Goal: Information Seeking & Learning: Learn about a topic

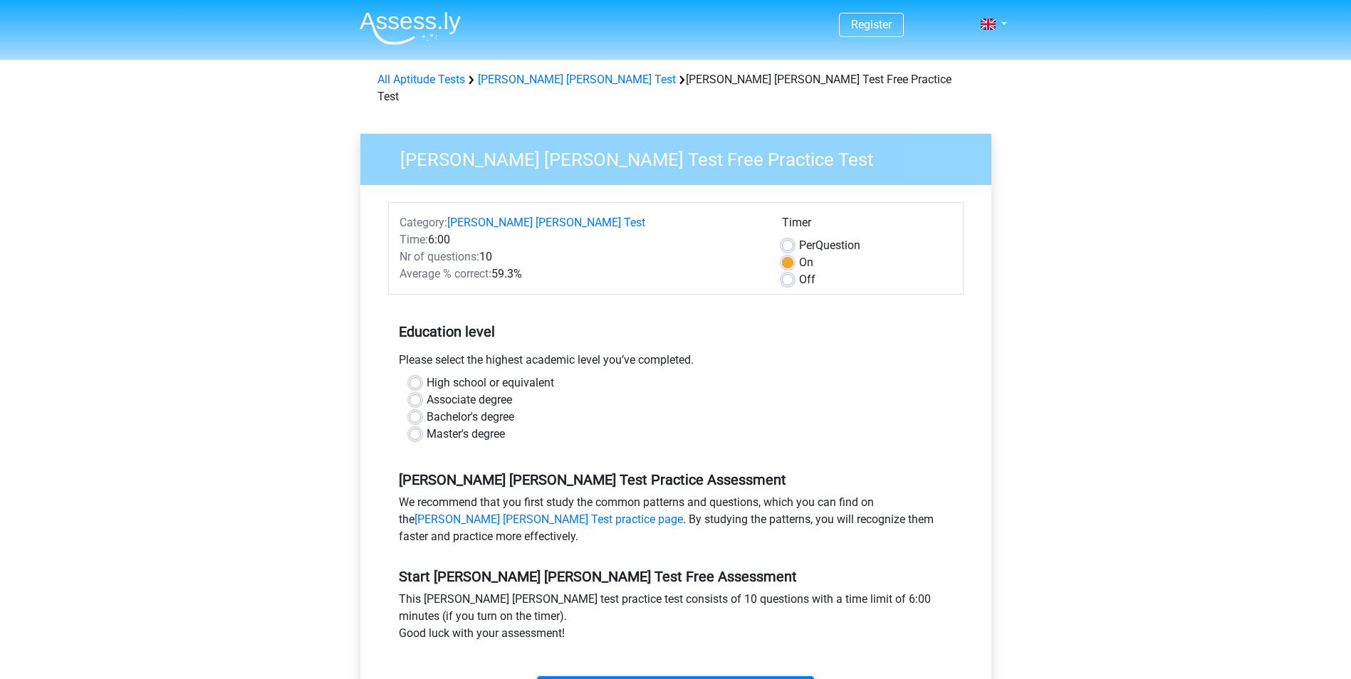
scroll to position [24, 0]
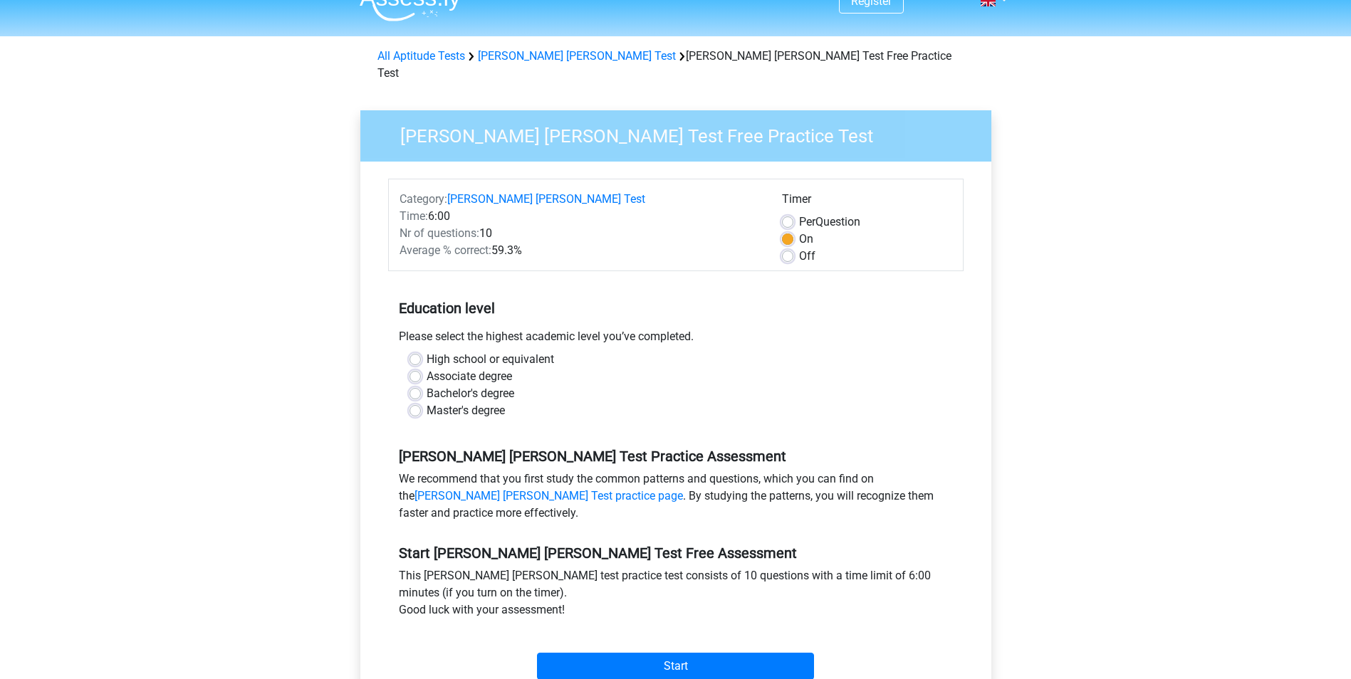
click at [484, 368] on label "Associate degree" at bounding box center [469, 376] width 85 height 17
click at [421, 368] on input "Associate degree" at bounding box center [415, 375] width 11 height 14
radio input "true"
click at [491, 385] on label "Bachelor's degree" at bounding box center [471, 393] width 88 height 17
click at [421, 385] on input "Bachelor's degree" at bounding box center [415, 392] width 11 height 14
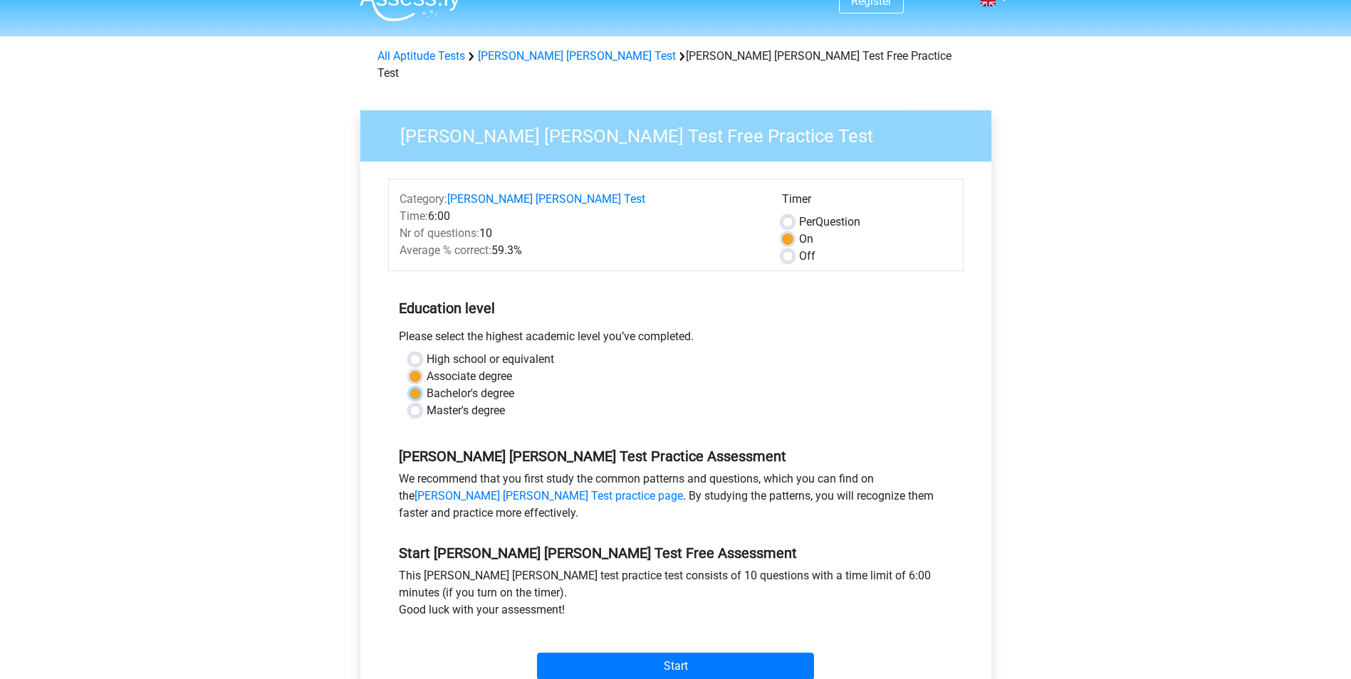
radio input "true"
click at [665, 653] on input "Start" at bounding box center [675, 666] width 277 height 27
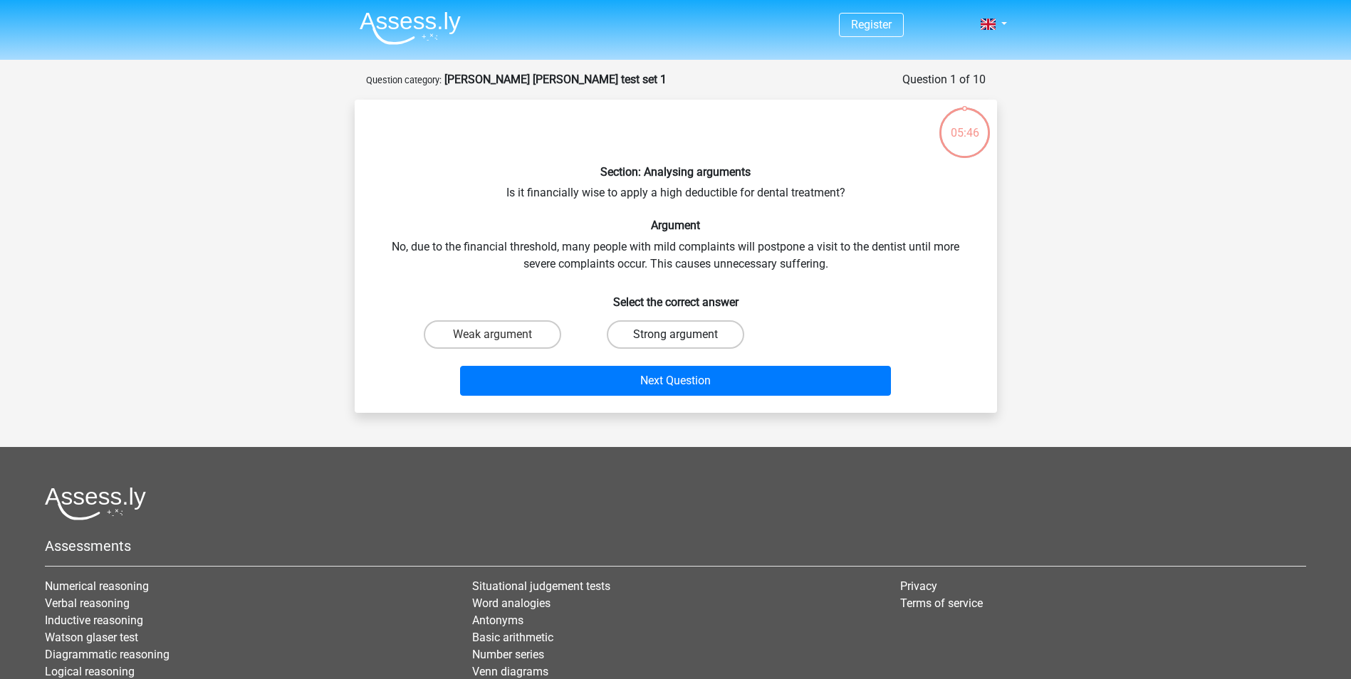
click at [671, 329] on label "Strong argument" at bounding box center [675, 335] width 137 height 28
click at [675, 335] on input "Strong argument" at bounding box center [679, 339] width 9 height 9
radio input "true"
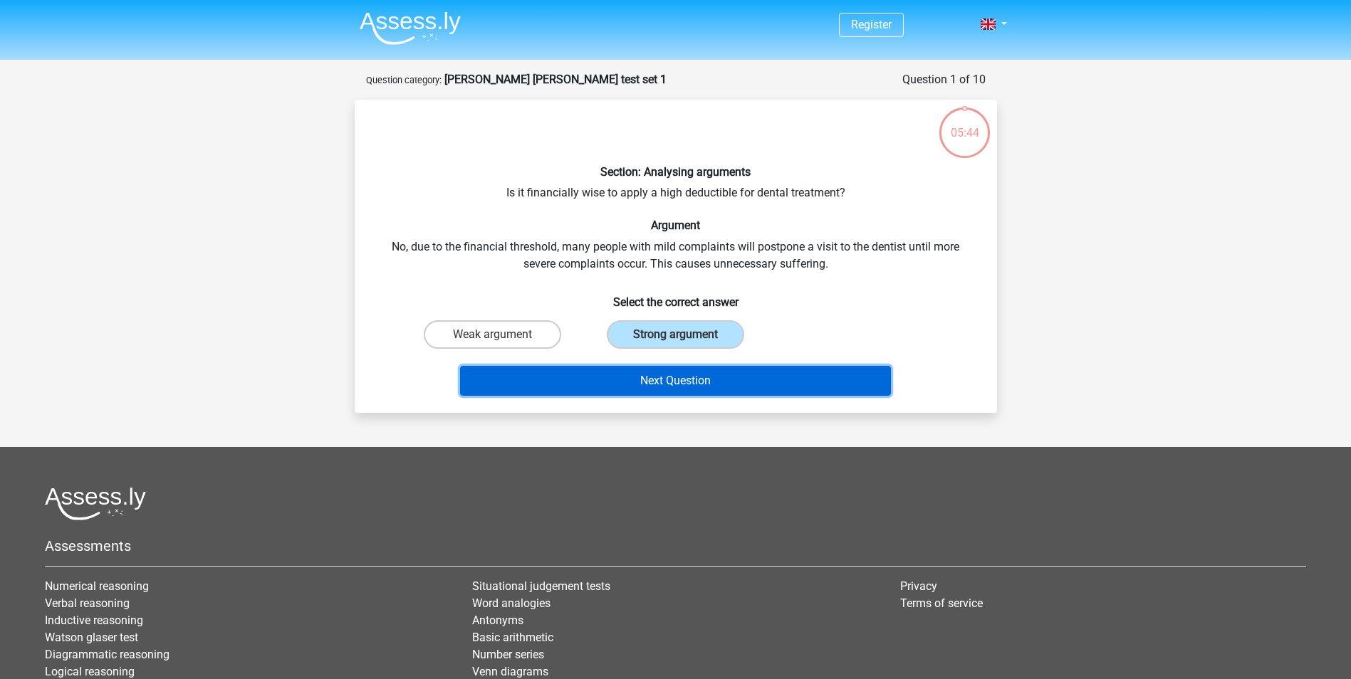
click at [685, 373] on button "Next Question" at bounding box center [675, 381] width 431 height 30
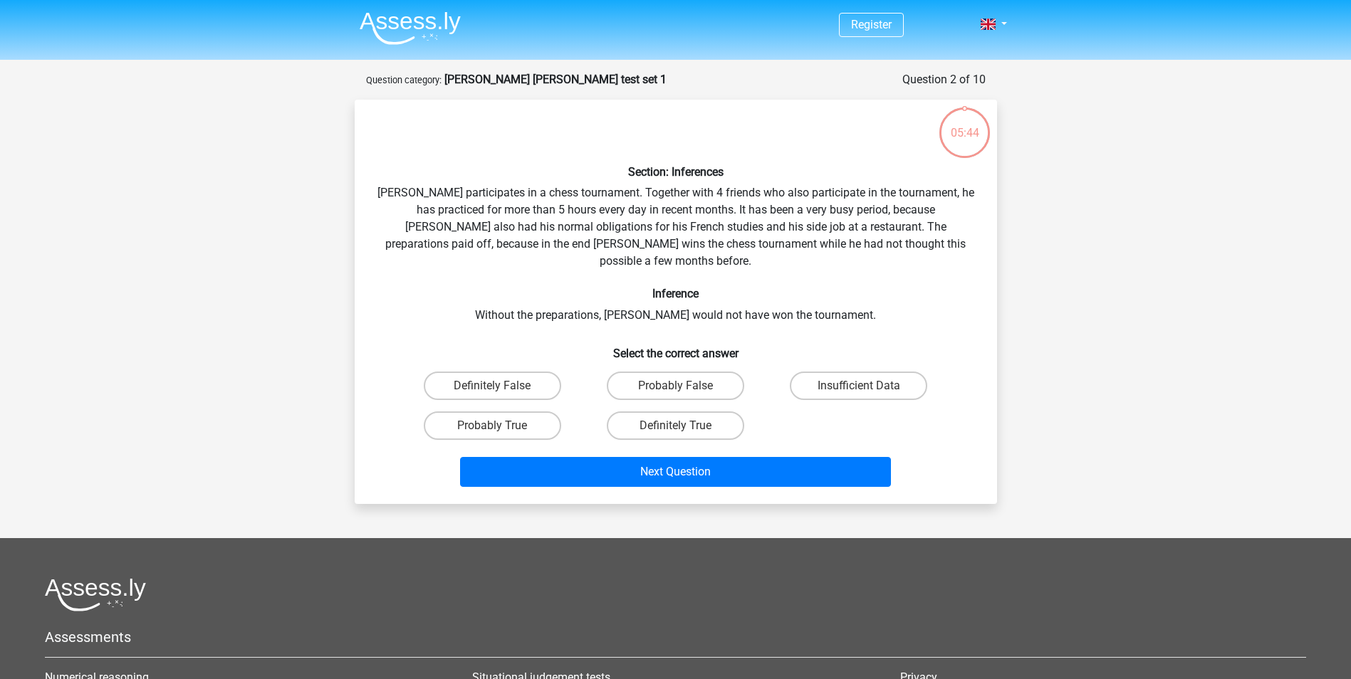
scroll to position [71, 0]
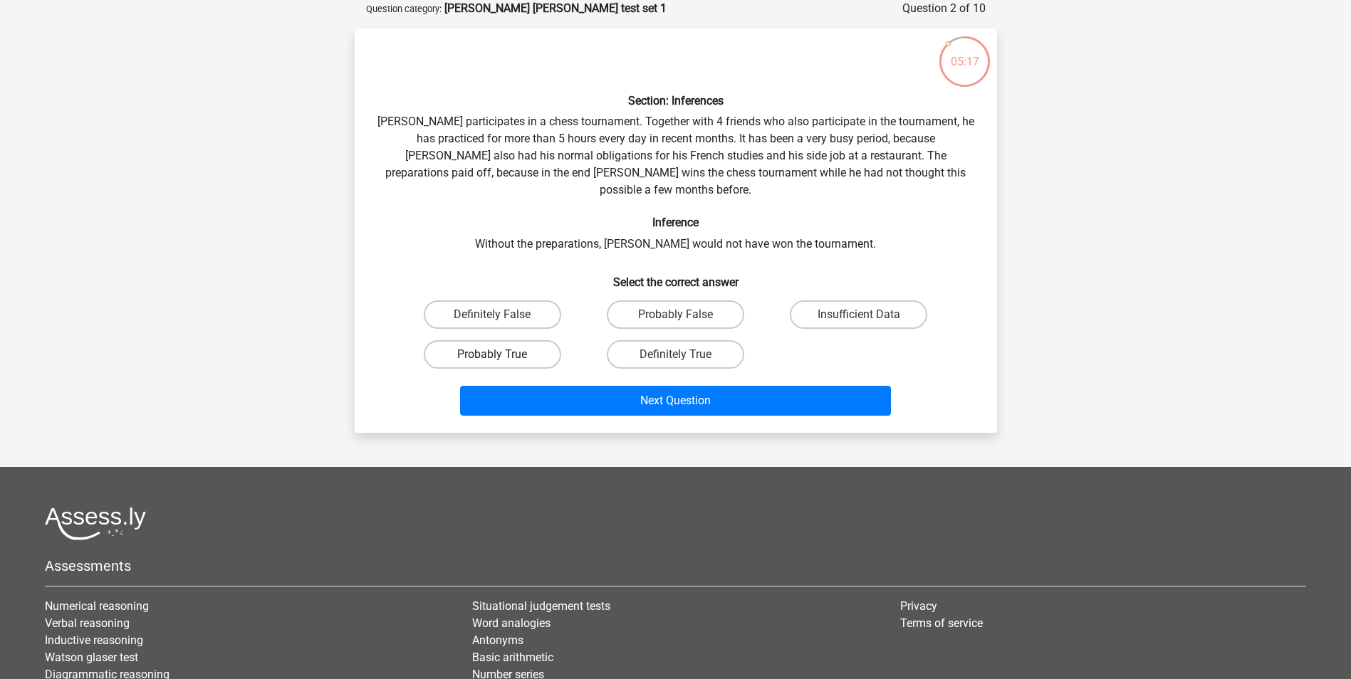
click at [530, 343] on label "Probably True" at bounding box center [492, 354] width 137 height 28
click at [501, 355] on input "Probably True" at bounding box center [496, 359] width 9 height 9
radio input "true"
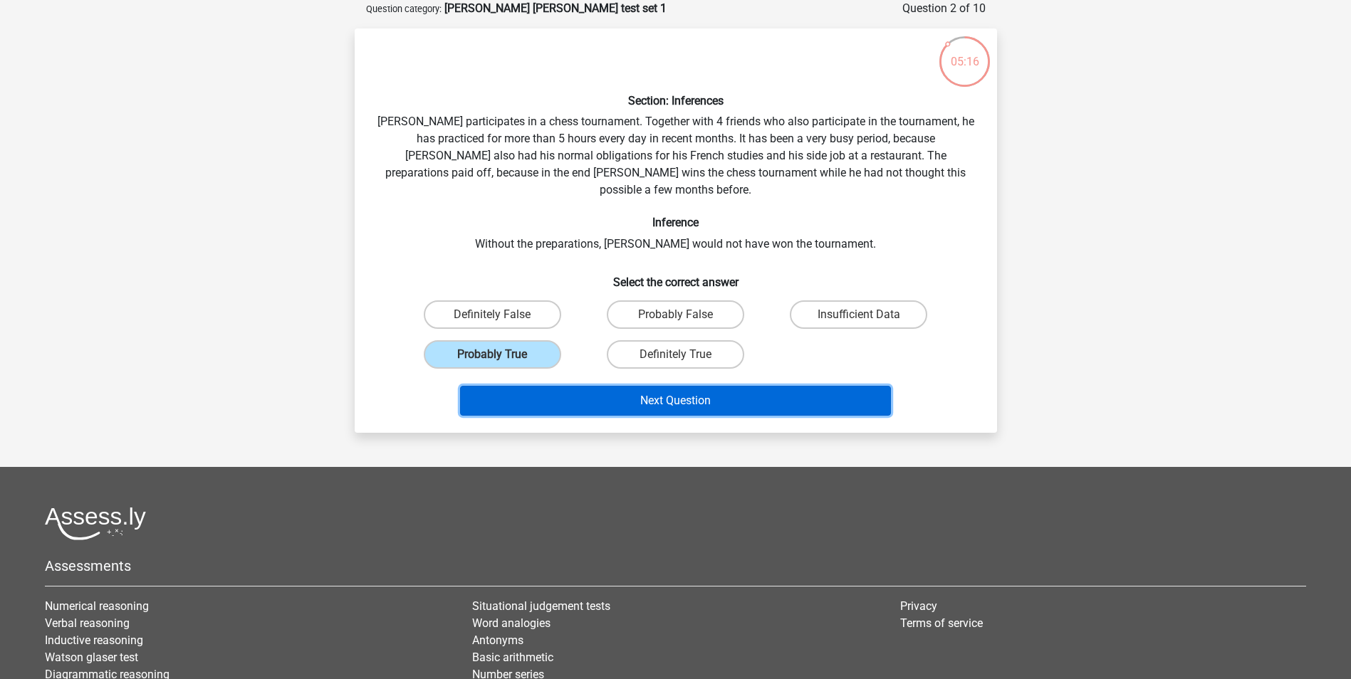
click at [662, 386] on button "Next Question" at bounding box center [675, 401] width 431 height 30
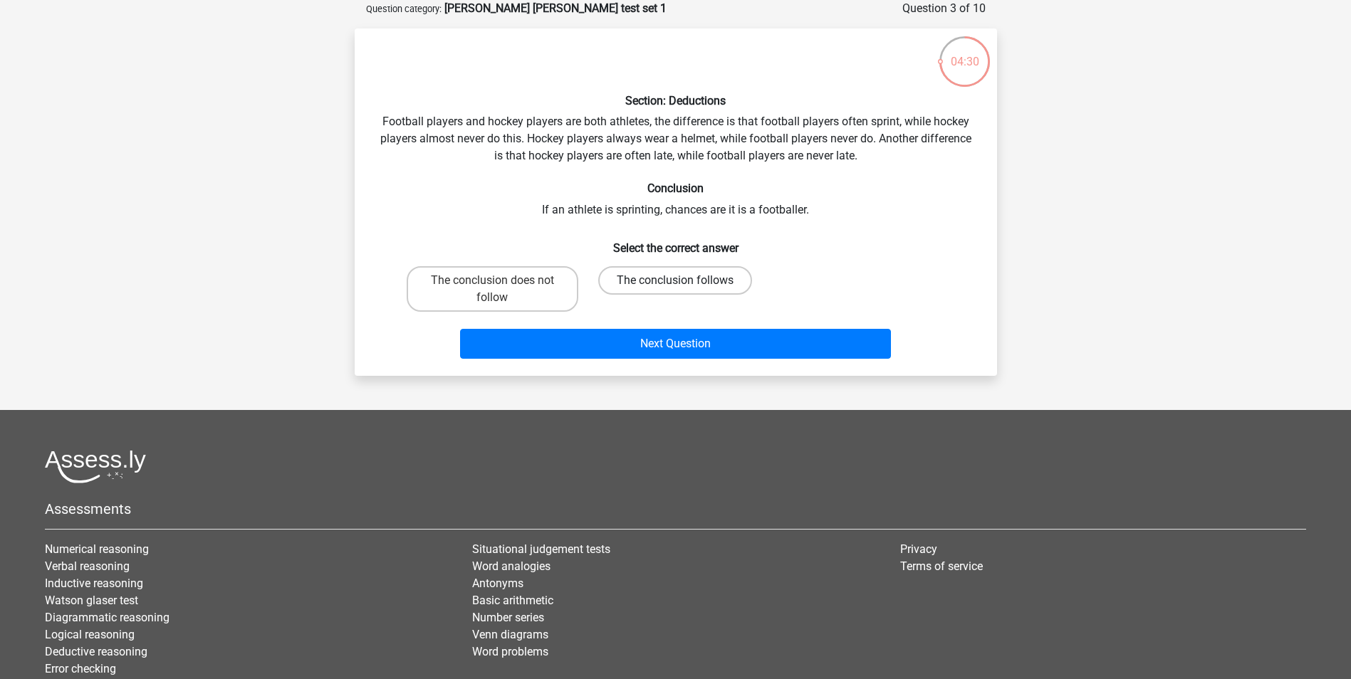
click at [640, 288] on label "The conclusion follows" at bounding box center [675, 280] width 154 height 28
click at [675, 288] on input "The conclusion follows" at bounding box center [679, 285] width 9 height 9
radio input "true"
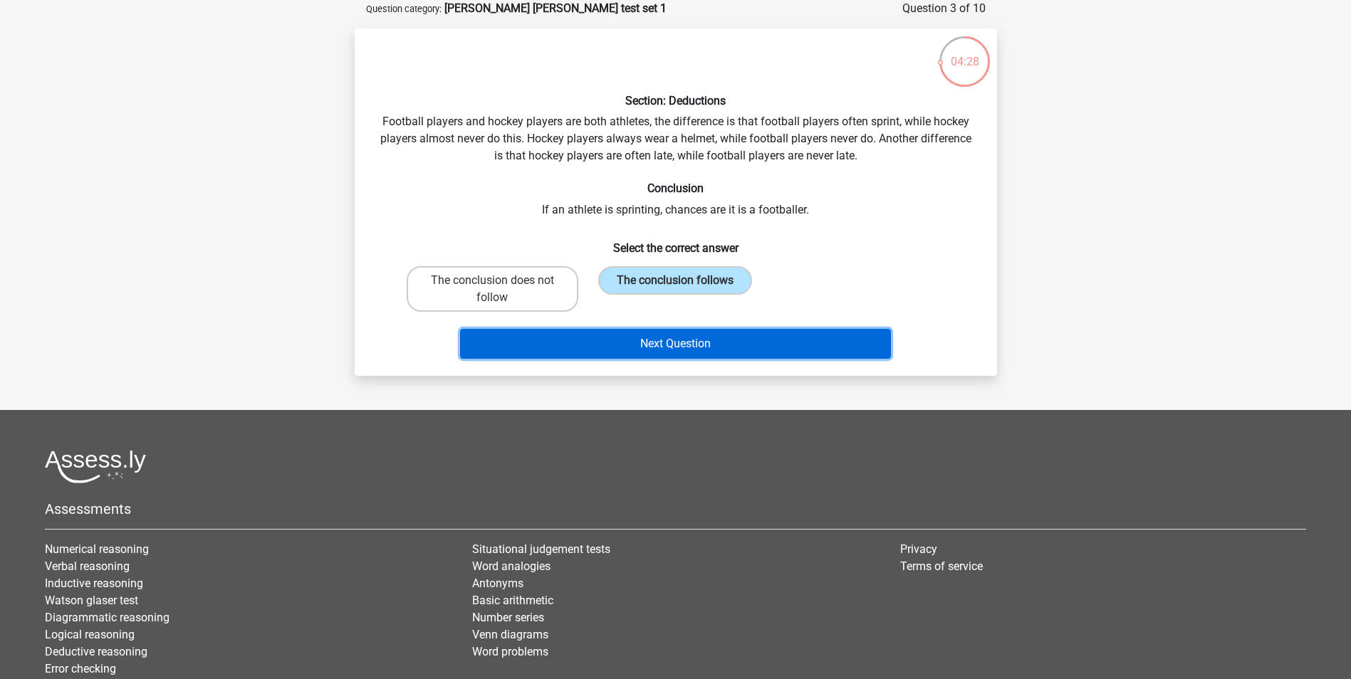
click at [635, 350] on button "Next Question" at bounding box center [675, 344] width 431 height 30
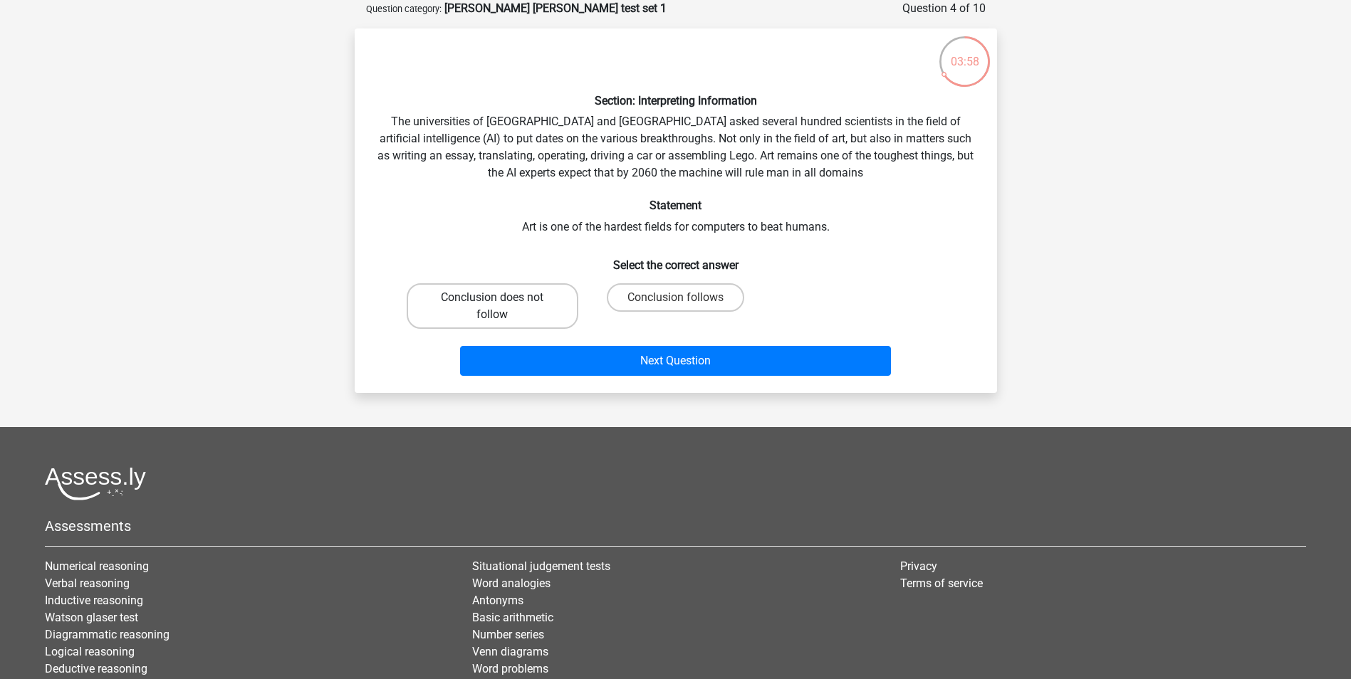
click at [497, 308] on label "Conclusion does not follow" at bounding box center [493, 306] width 172 height 46
click at [497, 307] on input "Conclusion does not follow" at bounding box center [496, 302] width 9 height 9
radio input "true"
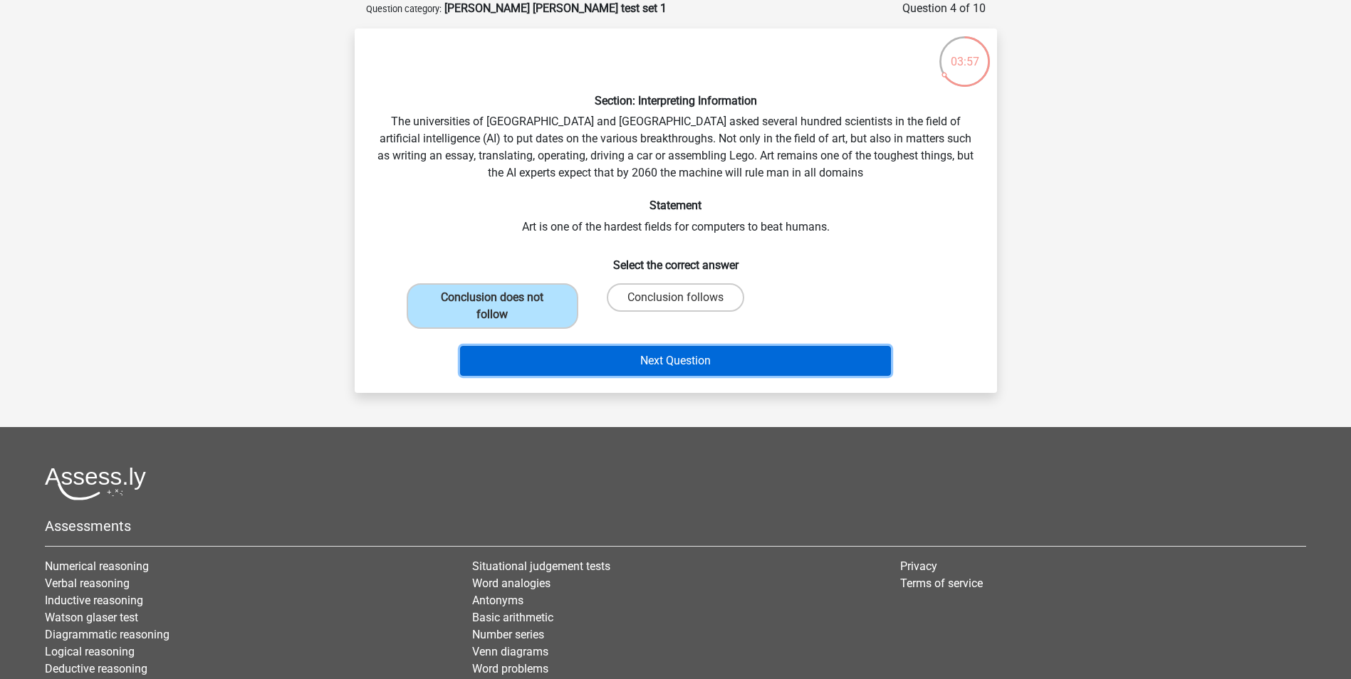
click at [699, 358] on button "Next Question" at bounding box center [675, 361] width 431 height 30
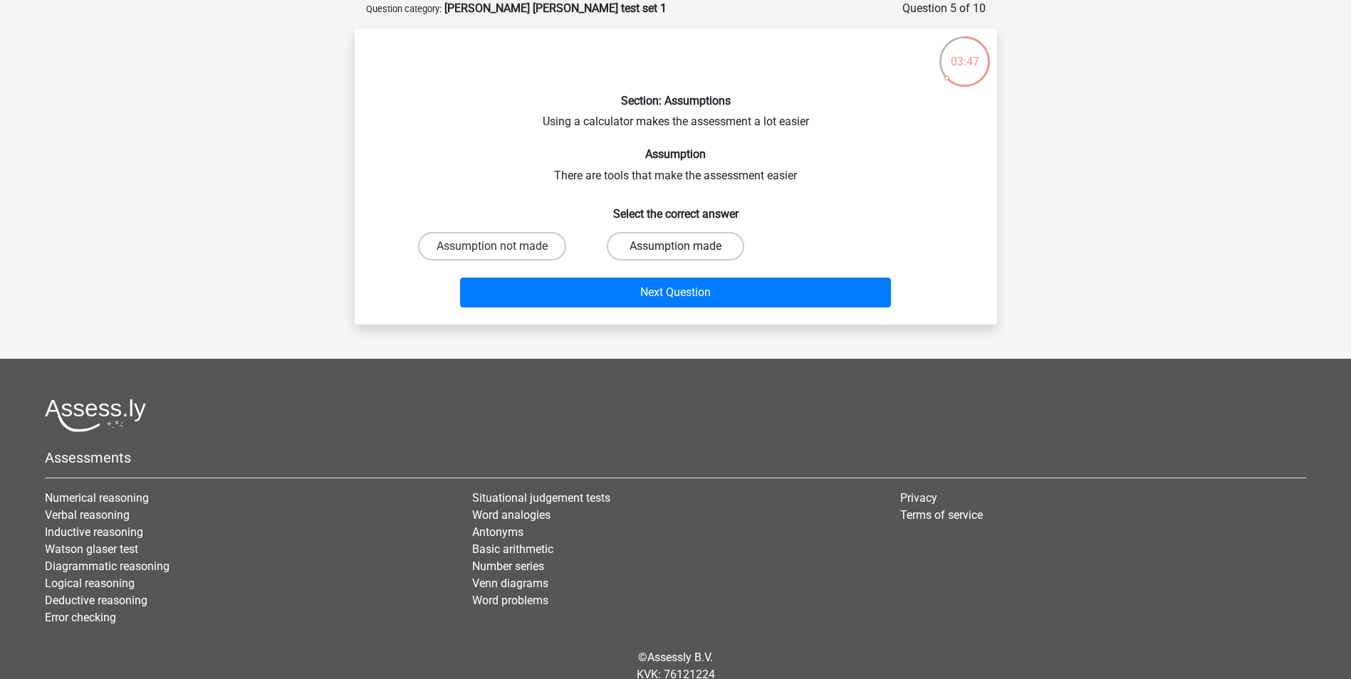
click at [662, 239] on label "Assumption made" at bounding box center [675, 246] width 137 height 28
click at [675, 246] on input "Assumption made" at bounding box center [679, 250] width 9 height 9
radio input "true"
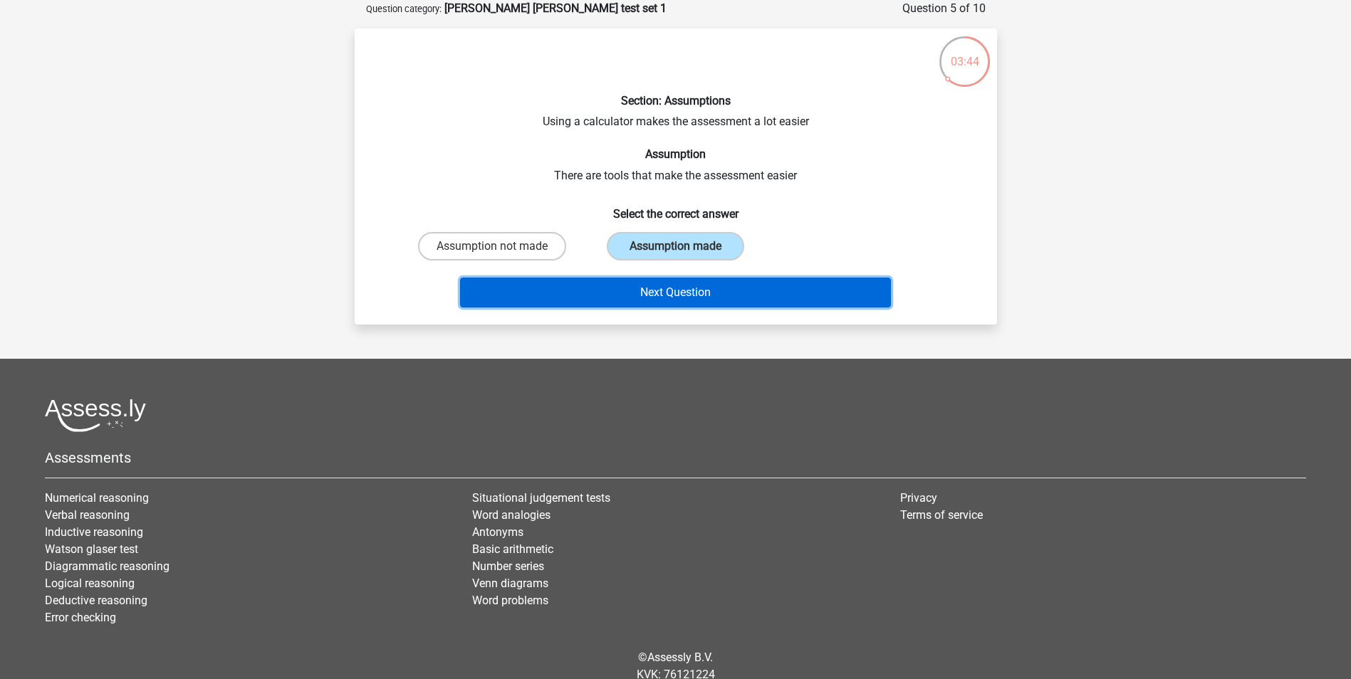
click at [671, 283] on button "Next Question" at bounding box center [675, 293] width 431 height 30
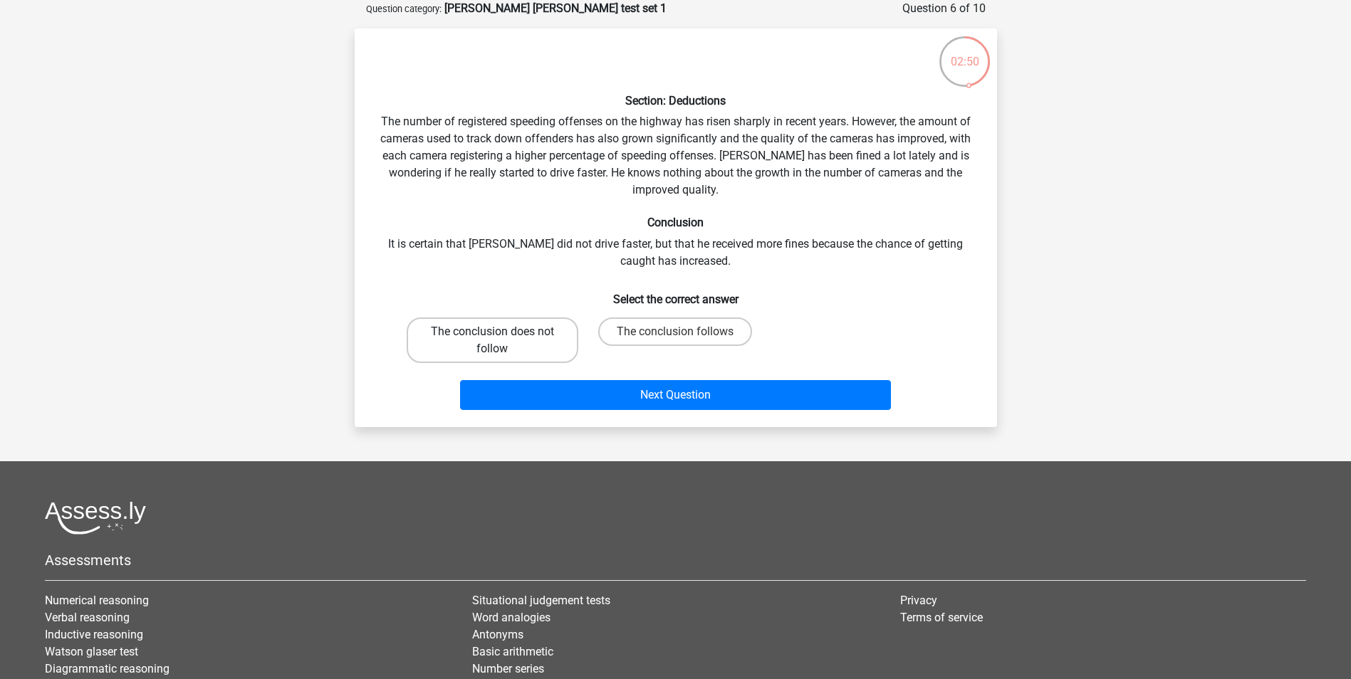
click at [533, 342] on label "The conclusion does not follow" at bounding box center [493, 341] width 172 height 46
click at [501, 341] on input "The conclusion does not follow" at bounding box center [496, 336] width 9 height 9
radio input "true"
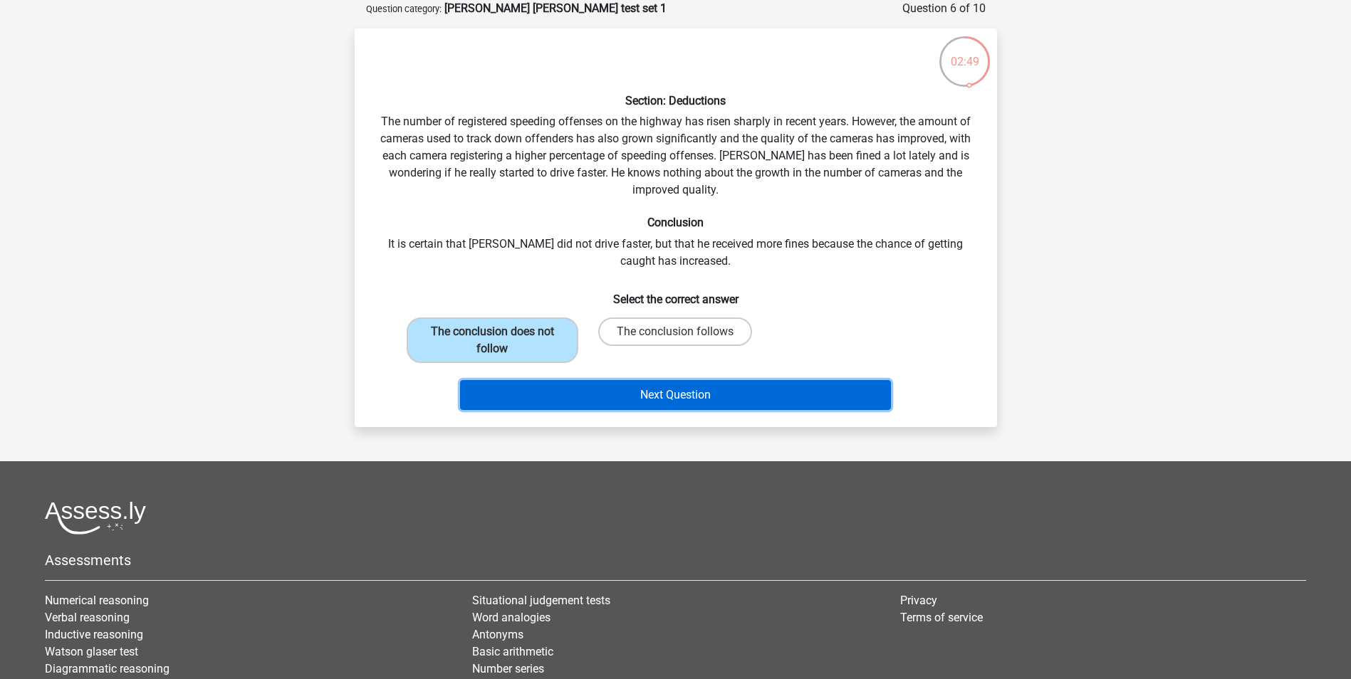
click at [580, 383] on button "Next Question" at bounding box center [675, 395] width 431 height 30
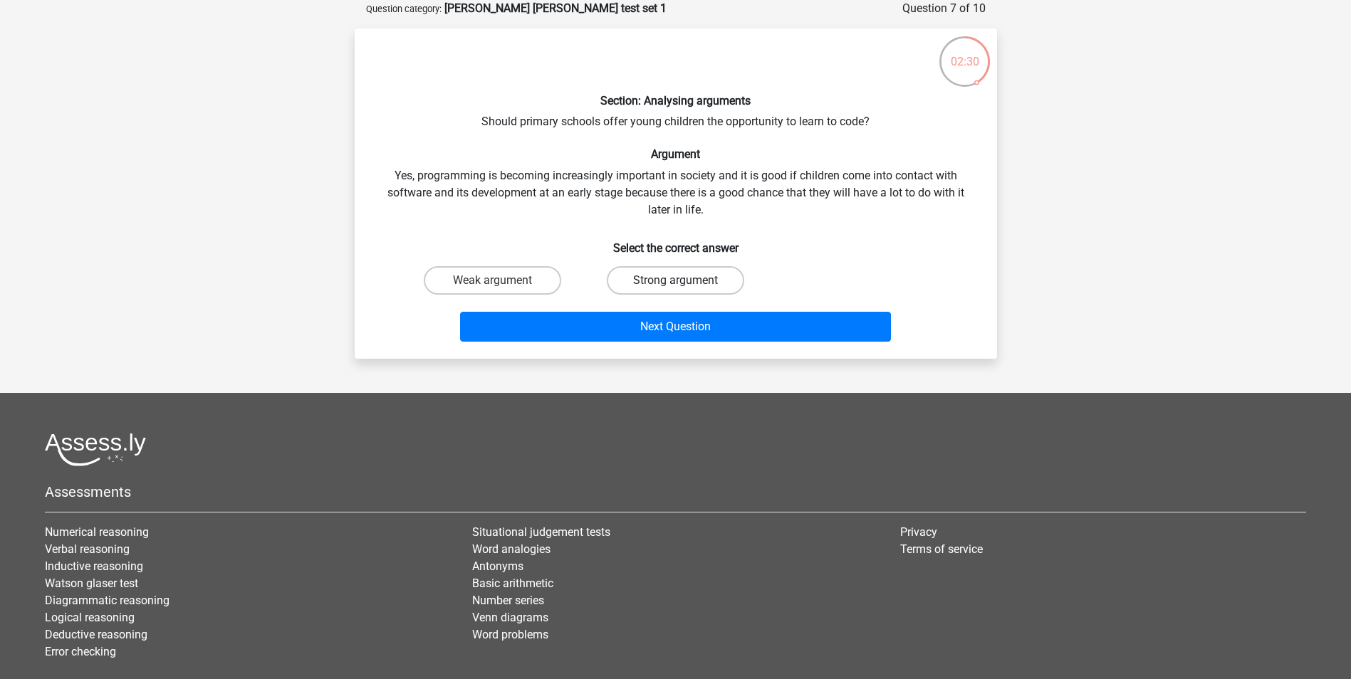
click at [679, 269] on label "Strong argument" at bounding box center [675, 280] width 137 height 28
click at [679, 281] on input "Strong argument" at bounding box center [679, 285] width 9 height 9
radio input "true"
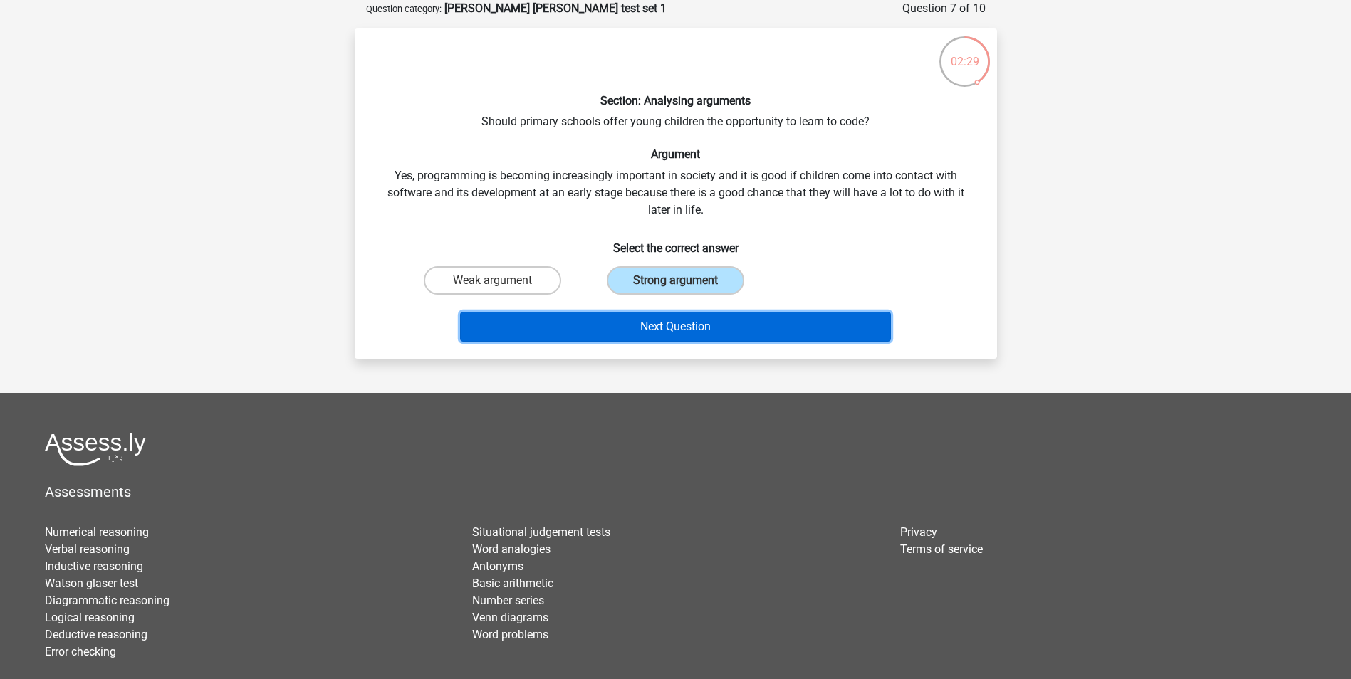
click at [684, 312] on button "Next Question" at bounding box center [675, 327] width 431 height 30
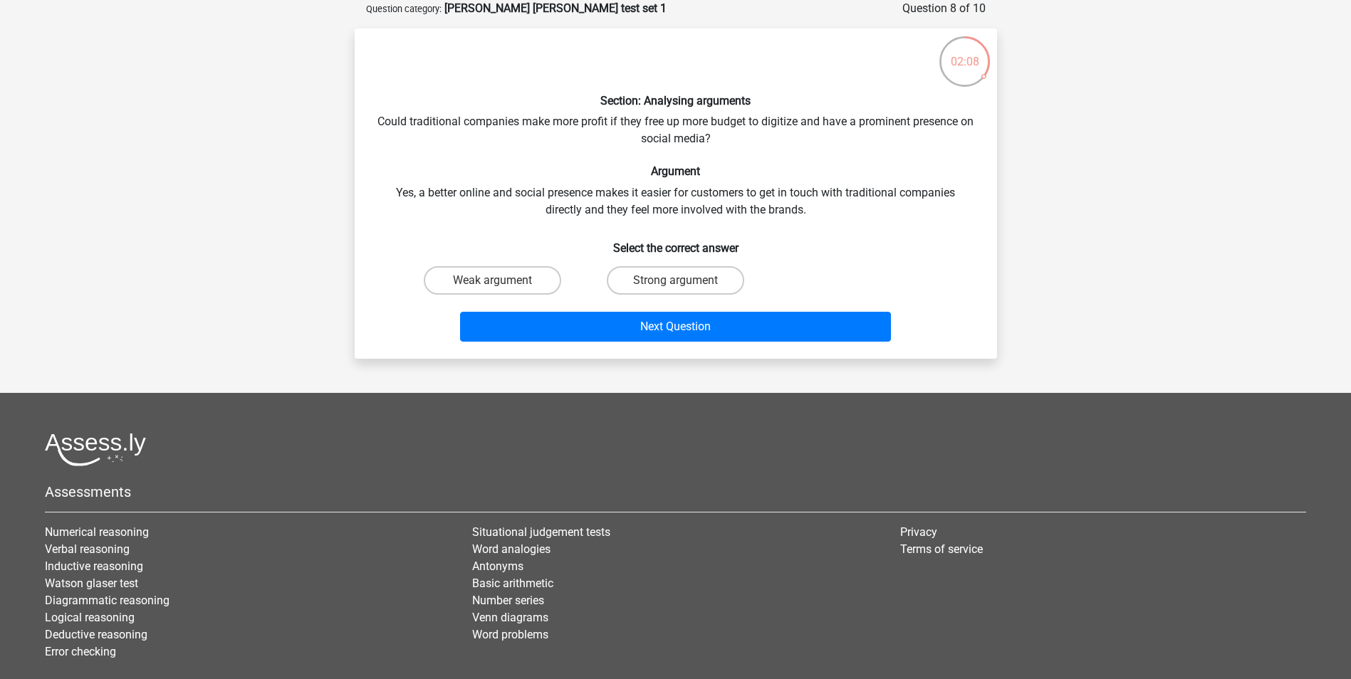
click at [498, 281] on input "Weak argument" at bounding box center [496, 285] width 9 height 9
radio input "true"
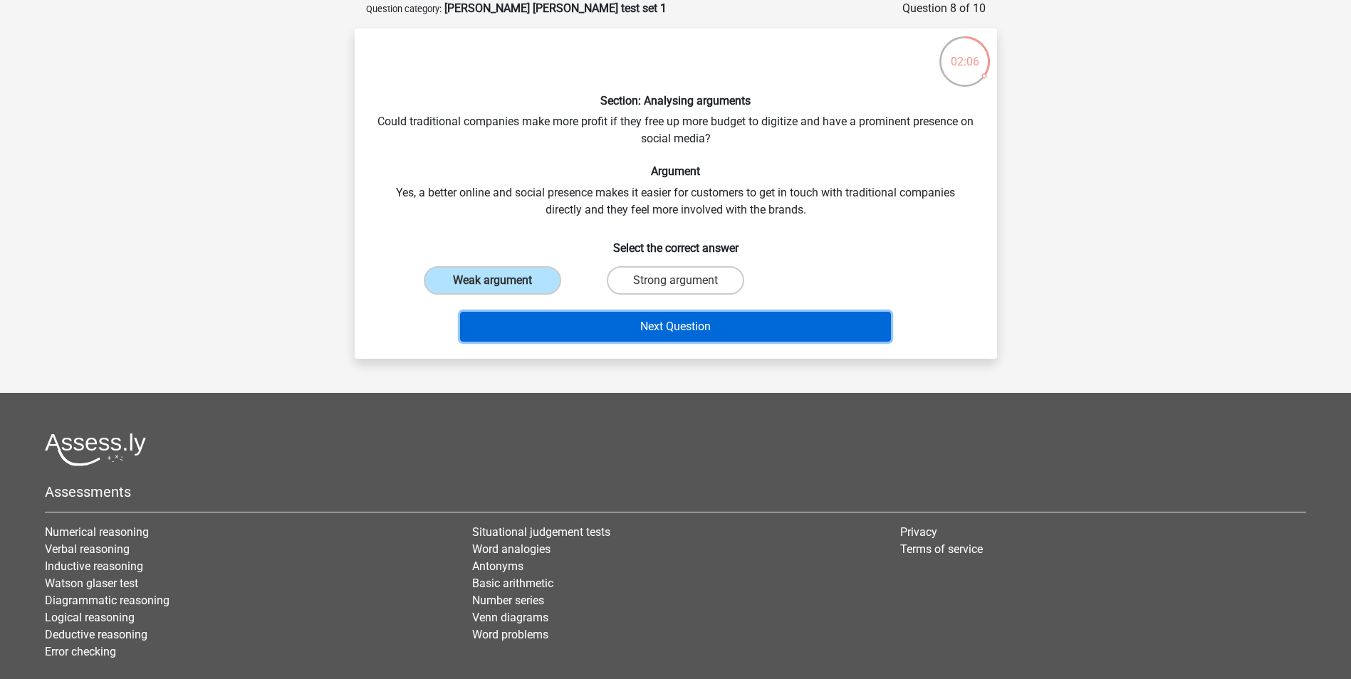
click at [611, 323] on button "Next Question" at bounding box center [675, 327] width 431 height 30
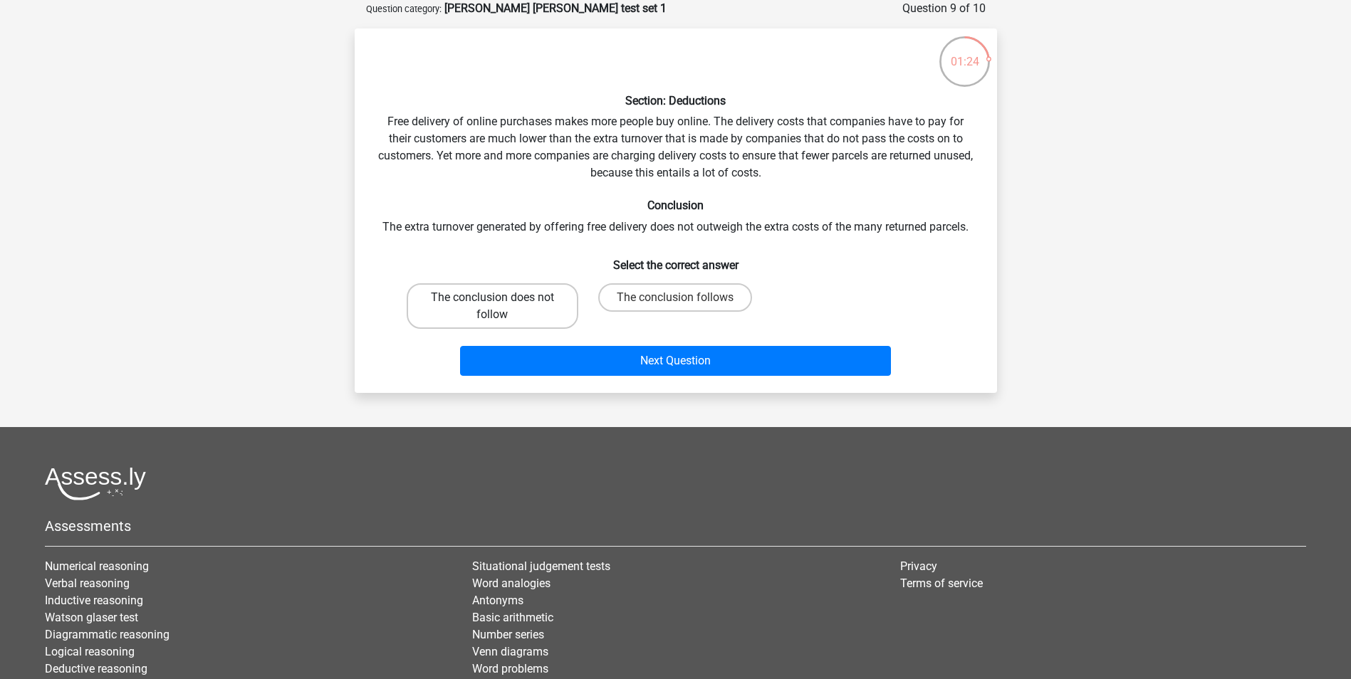
click at [486, 286] on label "The conclusion does not follow" at bounding box center [493, 306] width 172 height 46
click at [492, 298] on input "The conclusion does not follow" at bounding box center [496, 302] width 9 height 9
radio input "true"
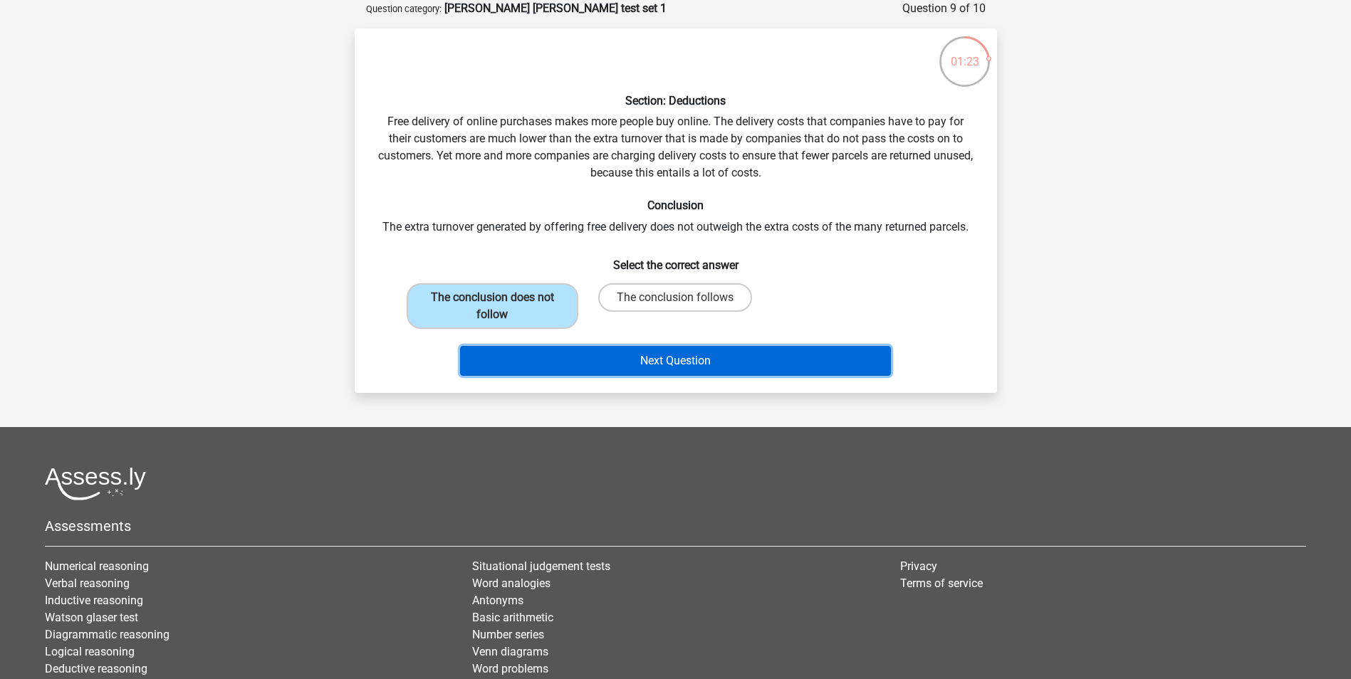
click at [647, 355] on button "Next Question" at bounding box center [675, 361] width 431 height 30
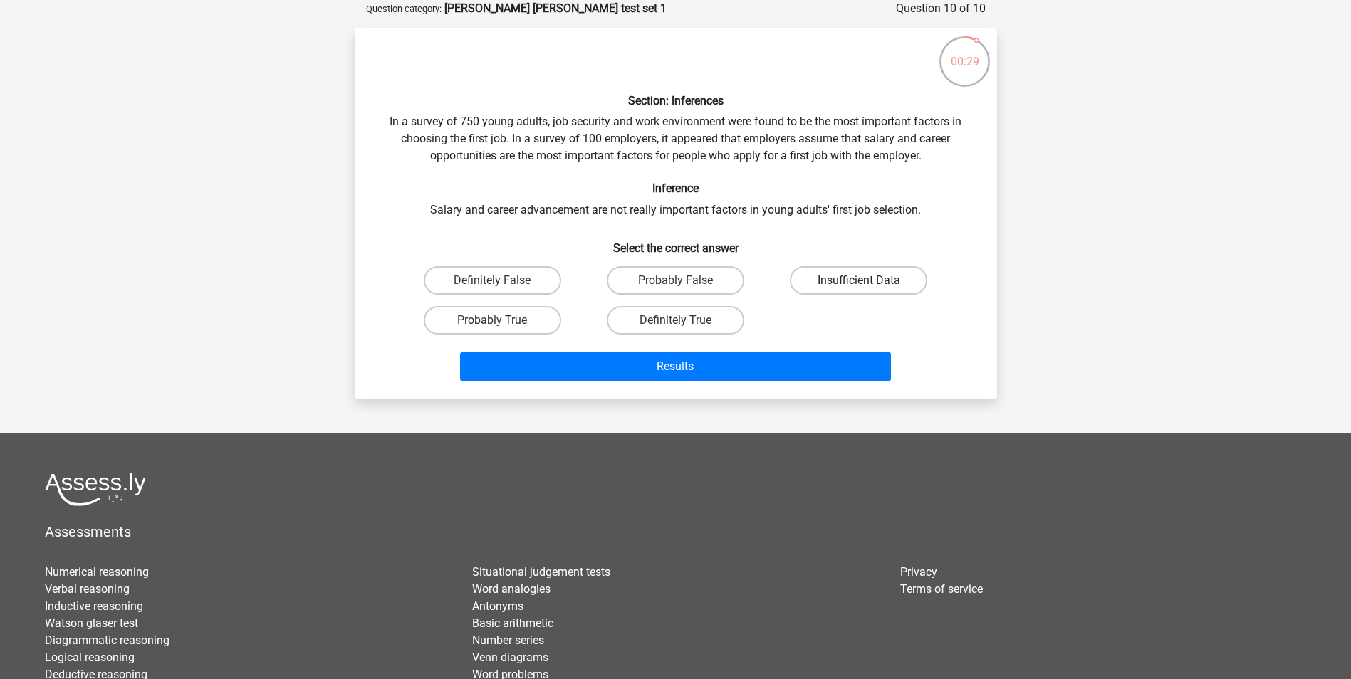
click at [826, 284] on label "Insufficient Data" at bounding box center [858, 280] width 137 height 28
click at [859, 284] on input "Insufficient Data" at bounding box center [863, 285] width 9 height 9
radio input "true"
click at [653, 279] on label "Probably False" at bounding box center [675, 280] width 137 height 28
click at [675, 281] on input "Probably False" at bounding box center [679, 285] width 9 height 9
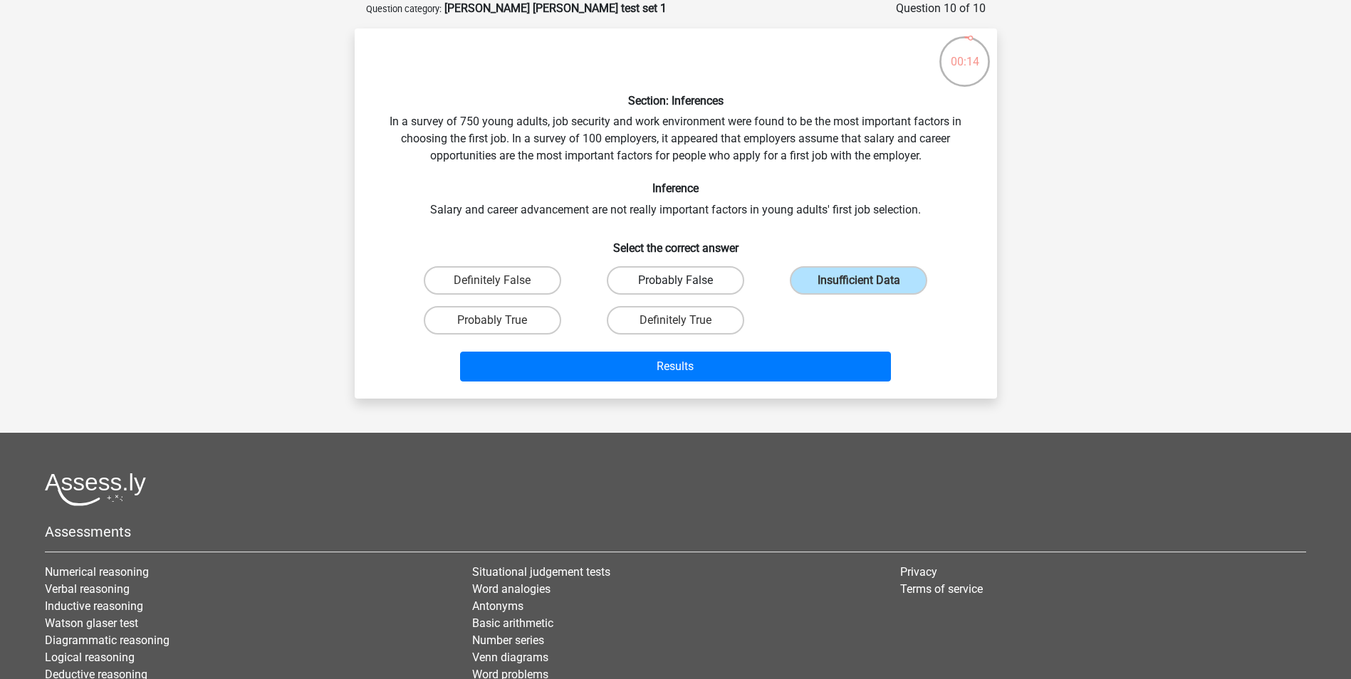
radio input "true"
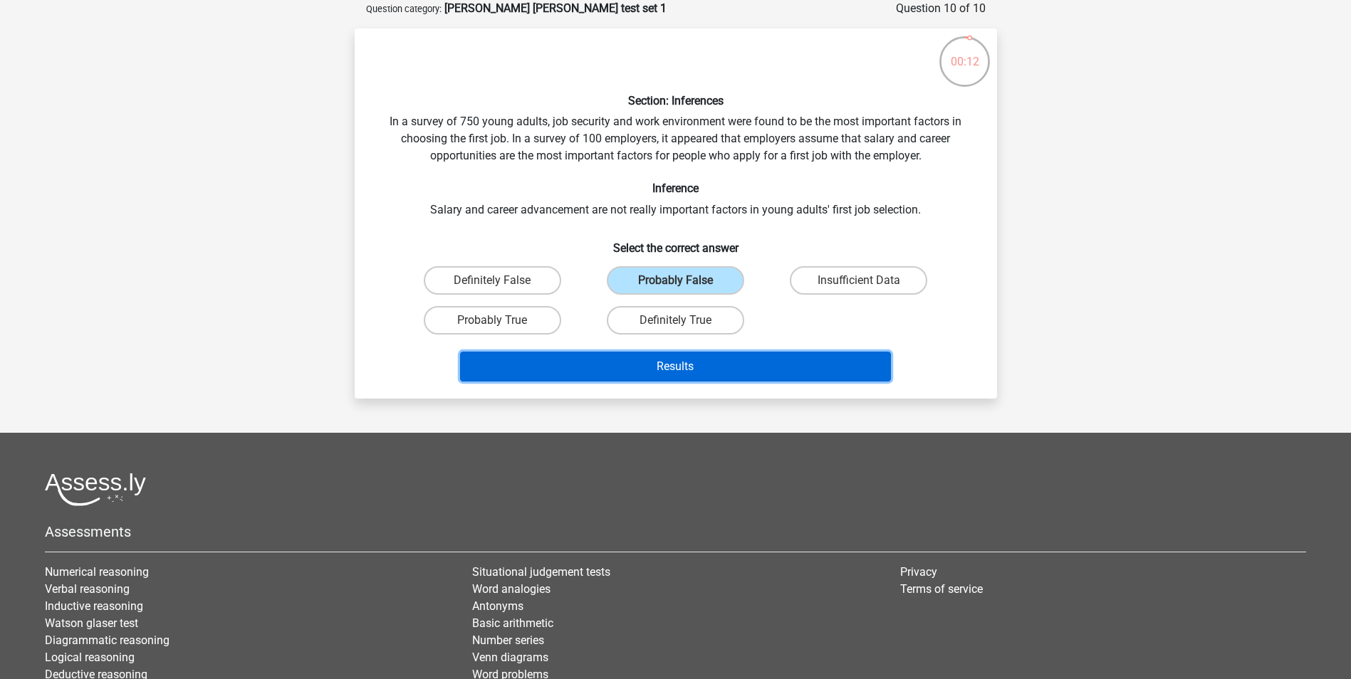
click at [662, 368] on button "Results" at bounding box center [675, 367] width 431 height 30
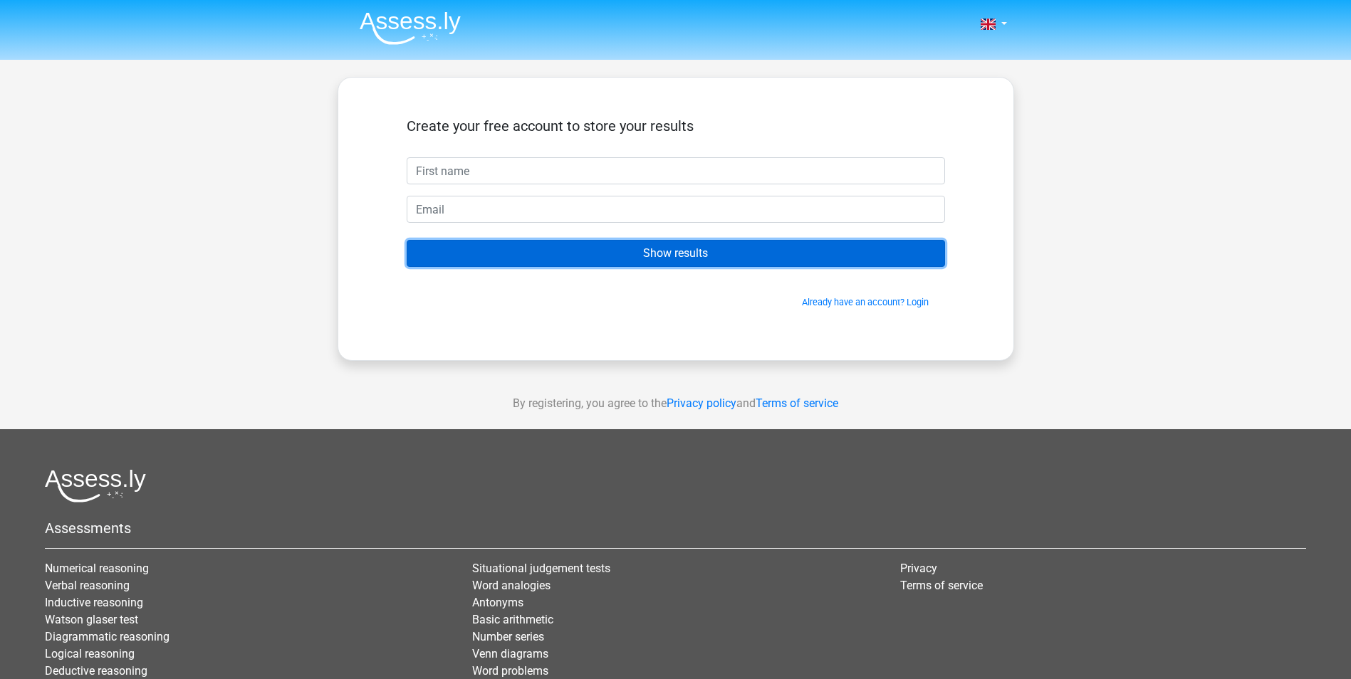
click at [640, 252] on input "Show results" at bounding box center [676, 253] width 538 height 27
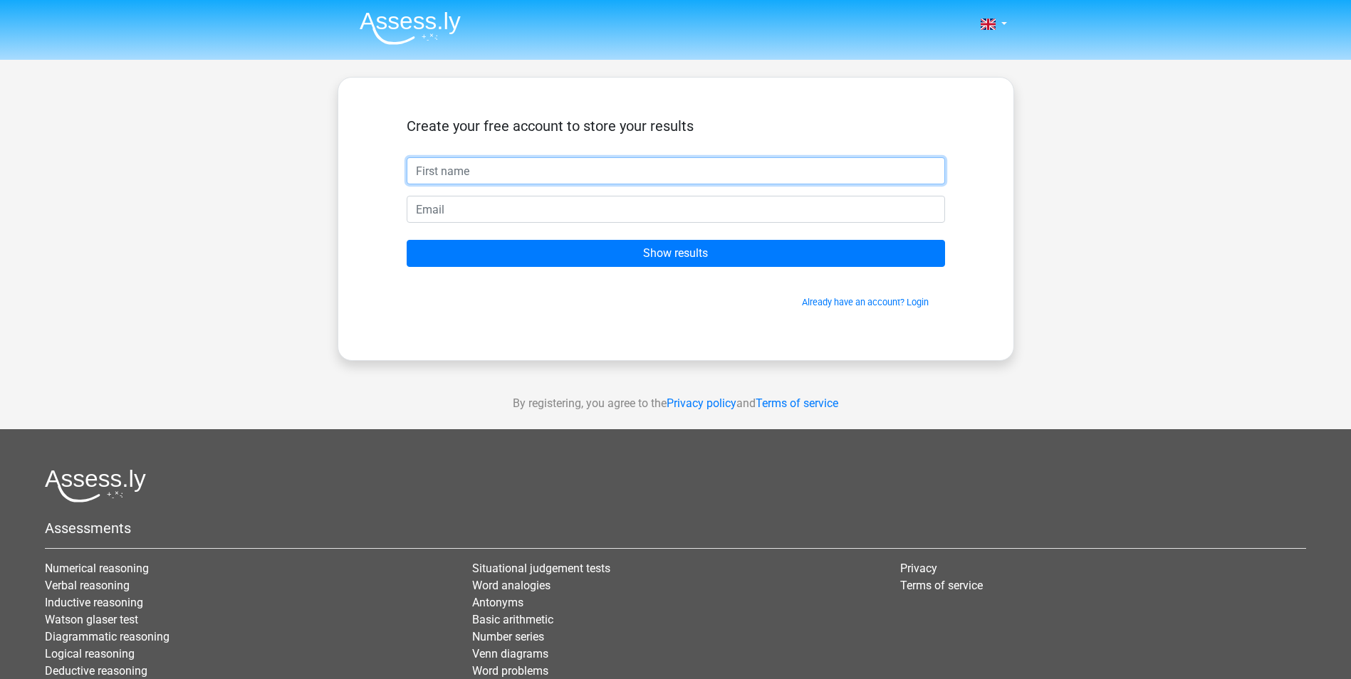
click at [548, 179] on input "text" at bounding box center [676, 170] width 538 height 27
type input "[PERSON_NAME]"
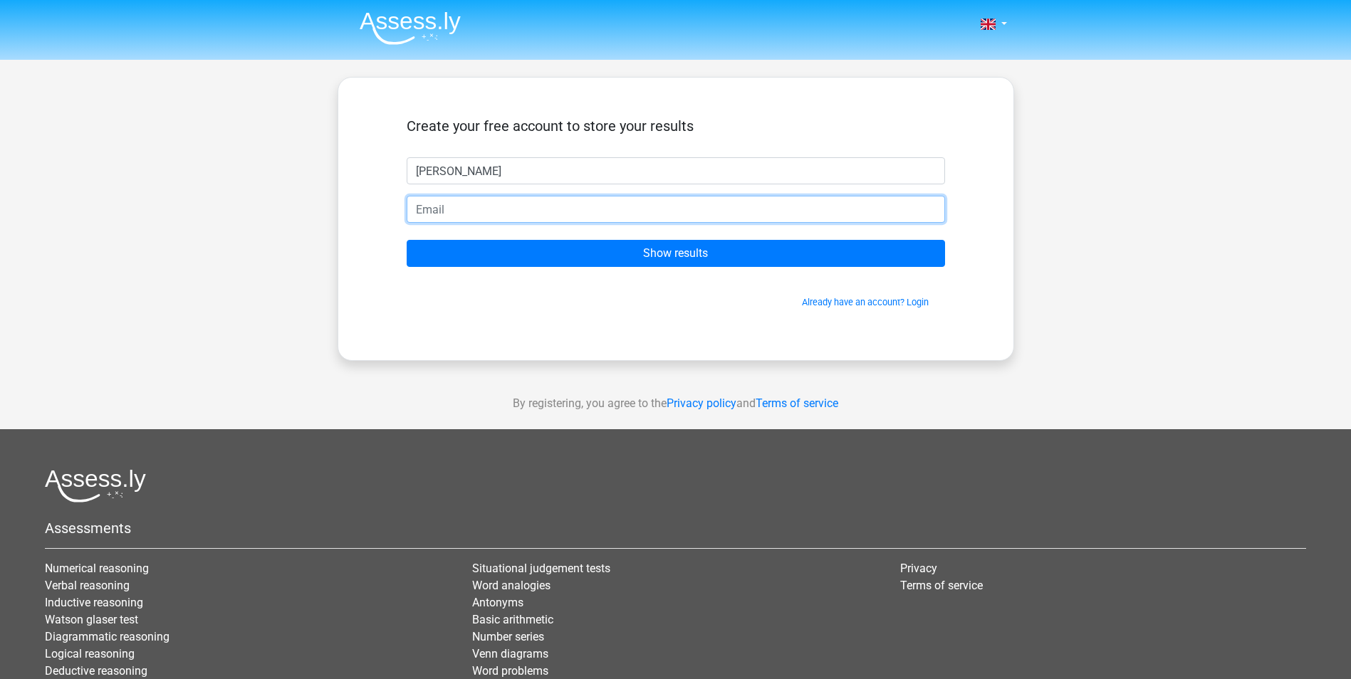
type input "[EMAIL_ADDRESS][DOMAIN_NAME]"
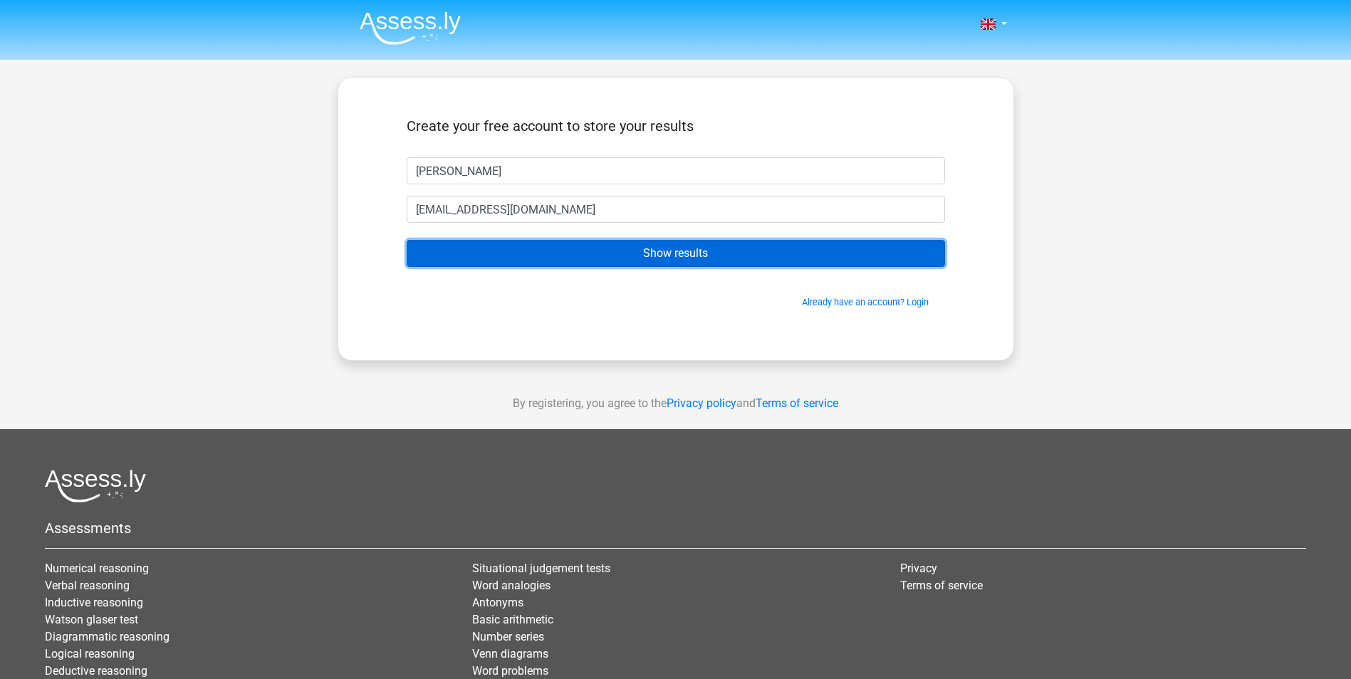
click at [572, 260] on input "Show results" at bounding box center [676, 253] width 538 height 27
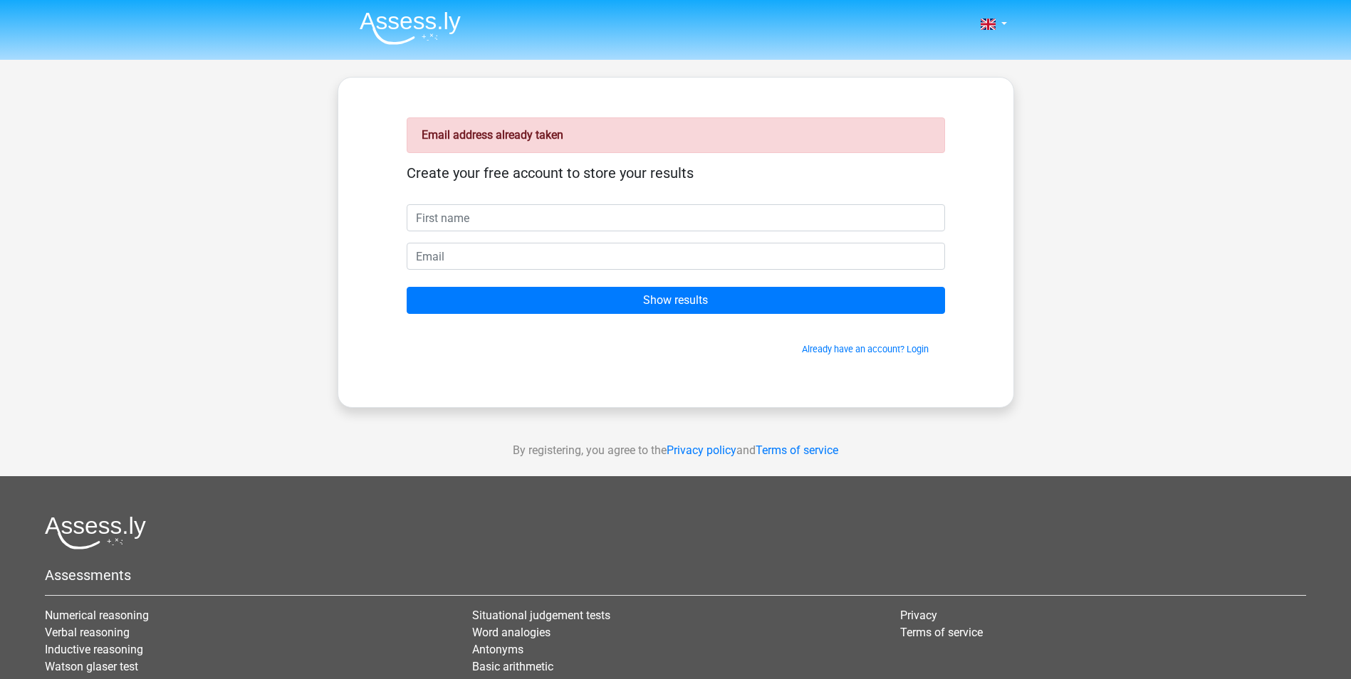
click at [528, 226] on input "text" at bounding box center [676, 217] width 538 height 27
type input "[PERSON_NAME]"
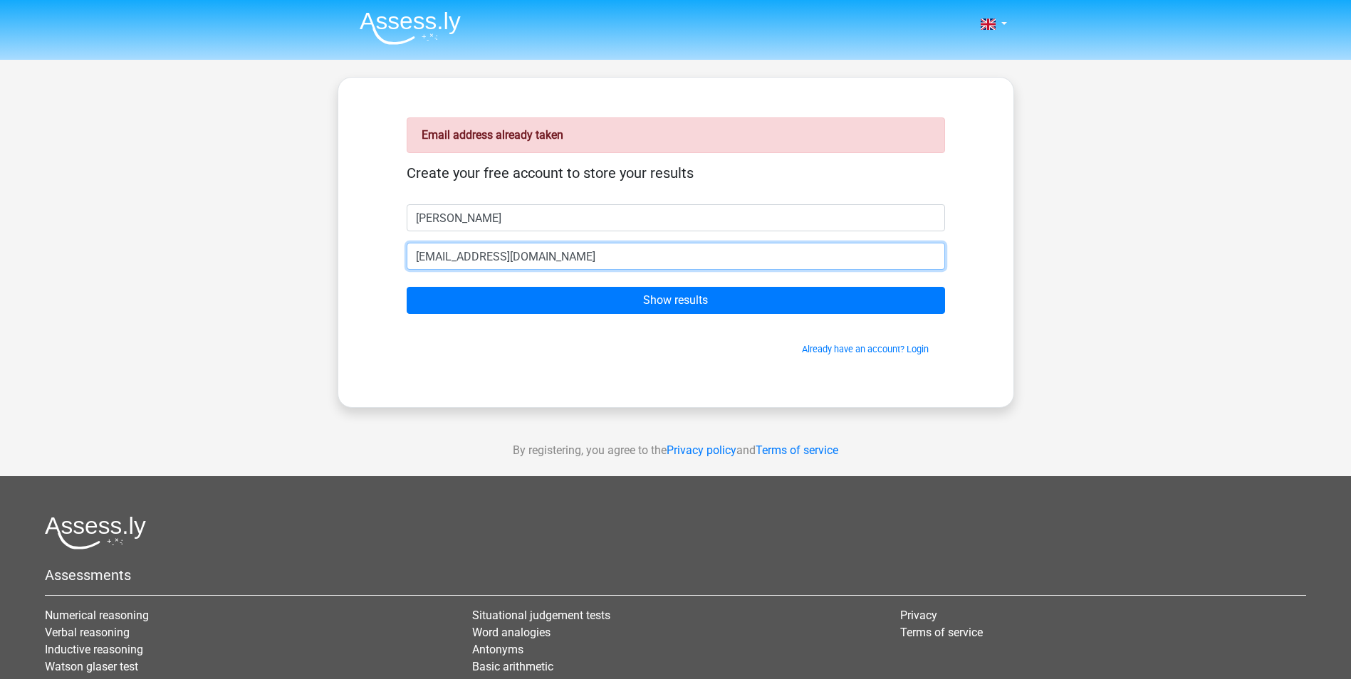
click at [488, 269] on input "rickatukas@hotmail.com" at bounding box center [676, 256] width 538 height 27
type input "[EMAIL_ADDRESS][DOMAIN_NAME]"
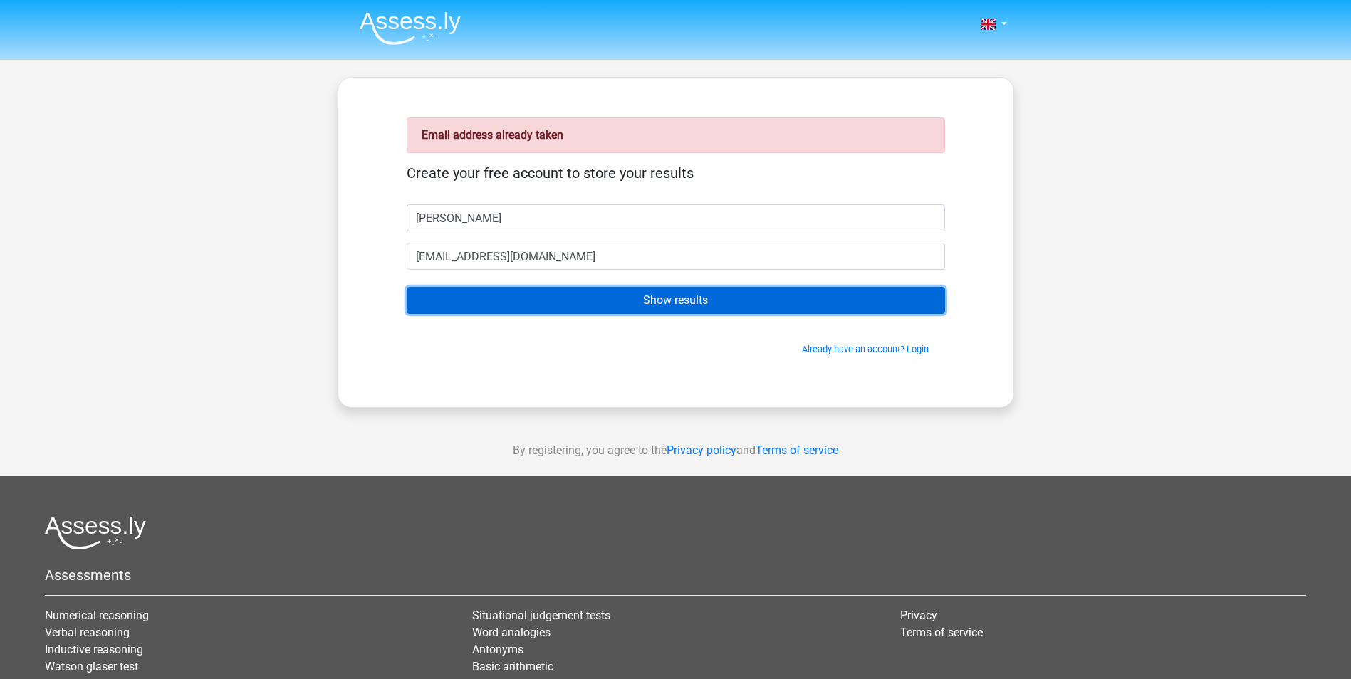
click at [579, 292] on input "Show results" at bounding box center [676, 300] width 538 height 27
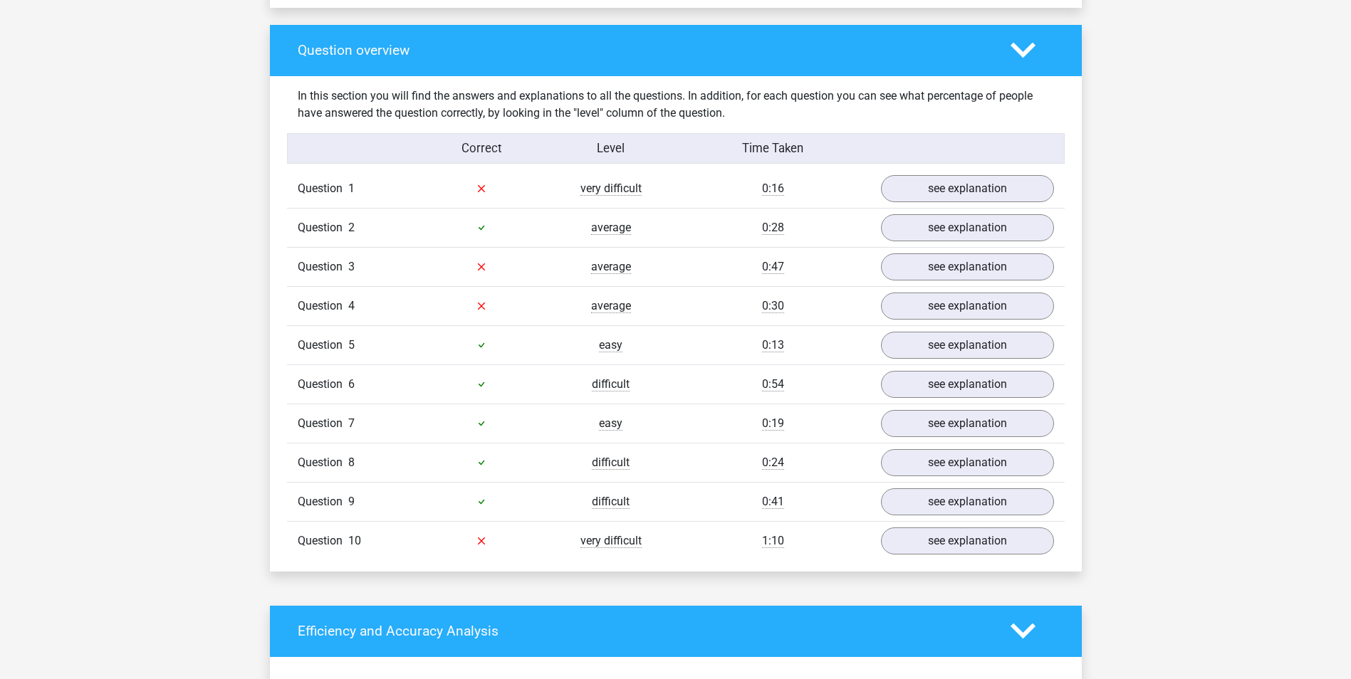
scroll to position [1045, 0]
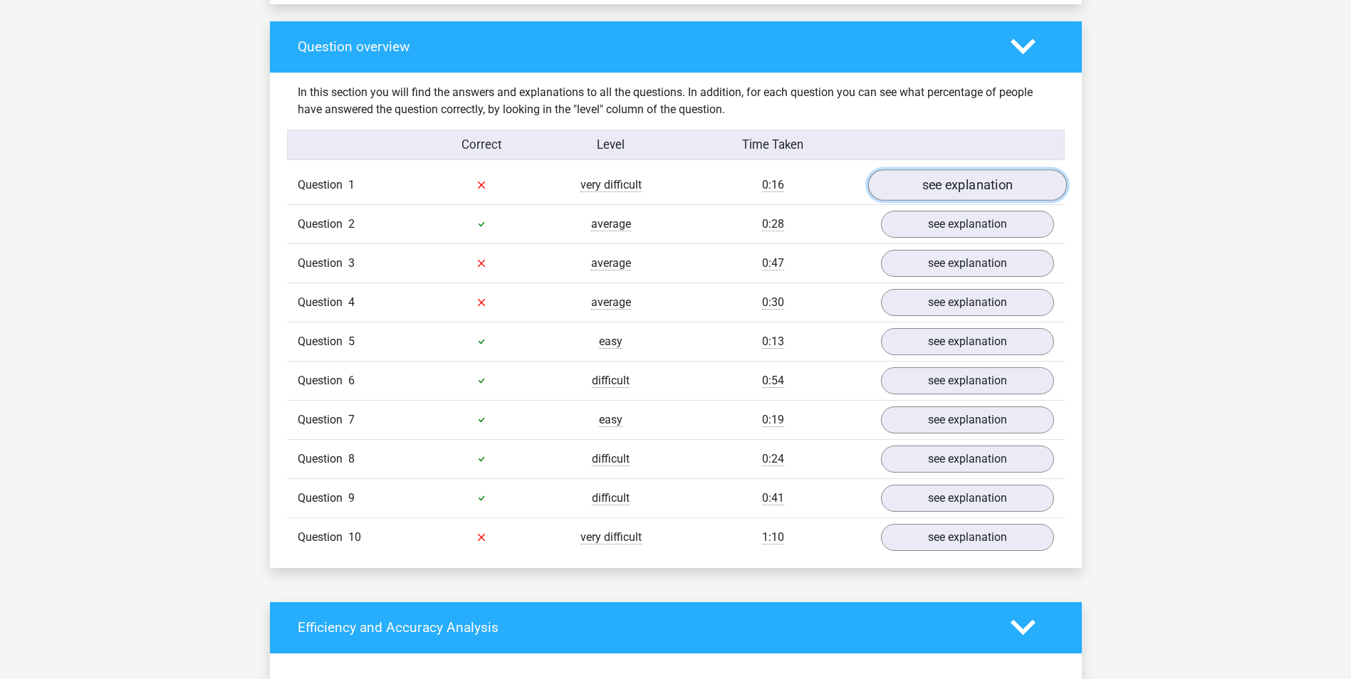
click at [962, 182] on link "see explanation" at bounding box center [967, 185] width 199 height 31
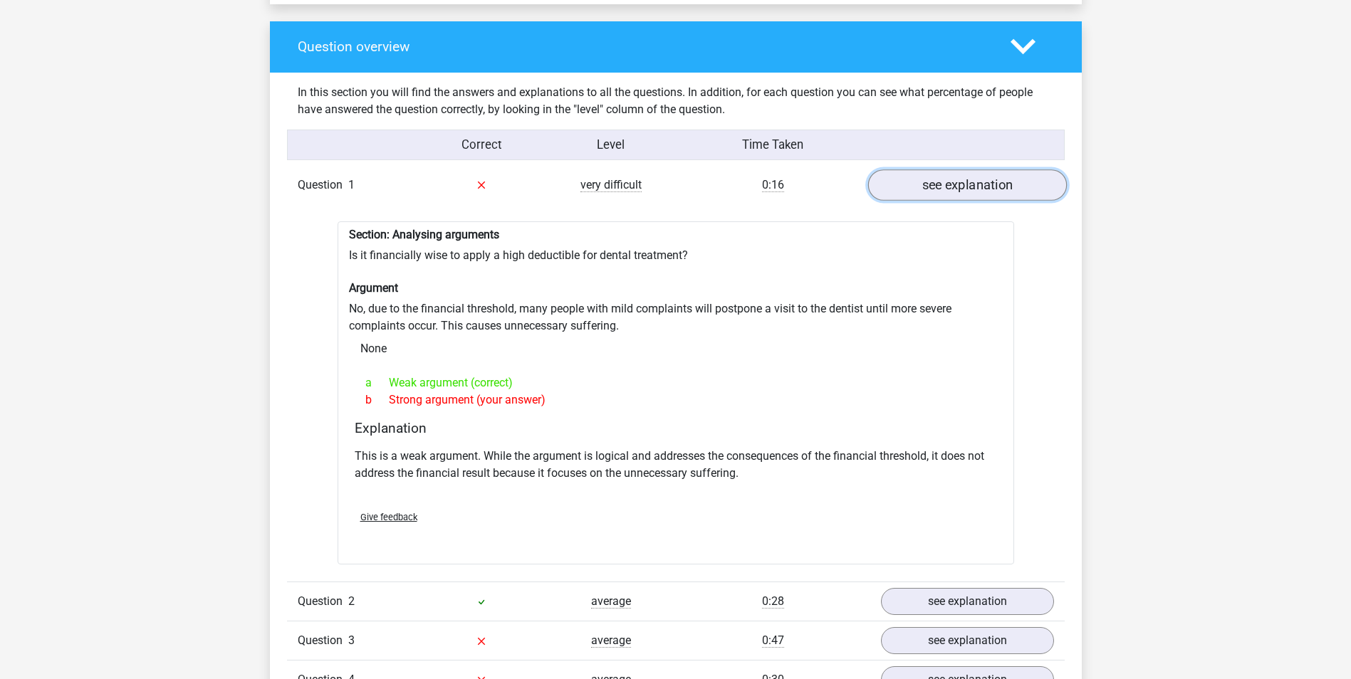
click at [962, 182] on link "see explanation" at bounding box center [967, 185] width 199 height 31
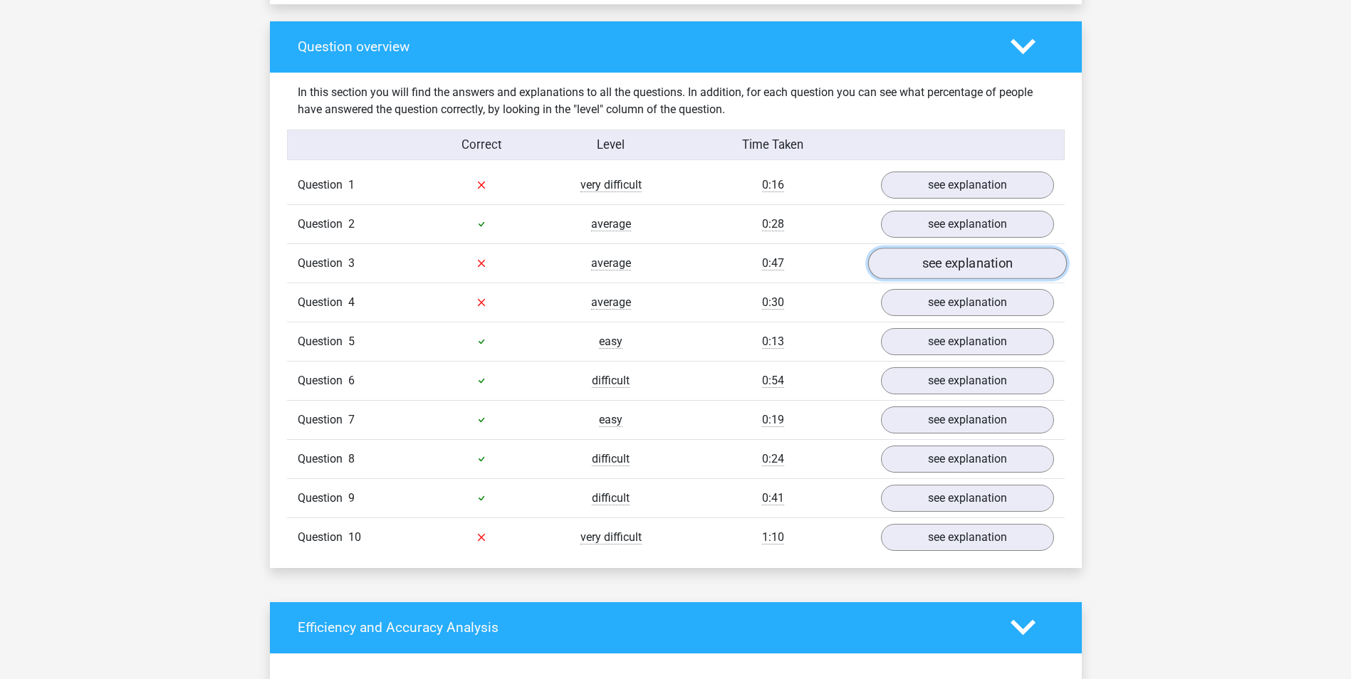
click at [928, 264] on link "see explanation" at bounding box center [967, 263] width 199 height 31
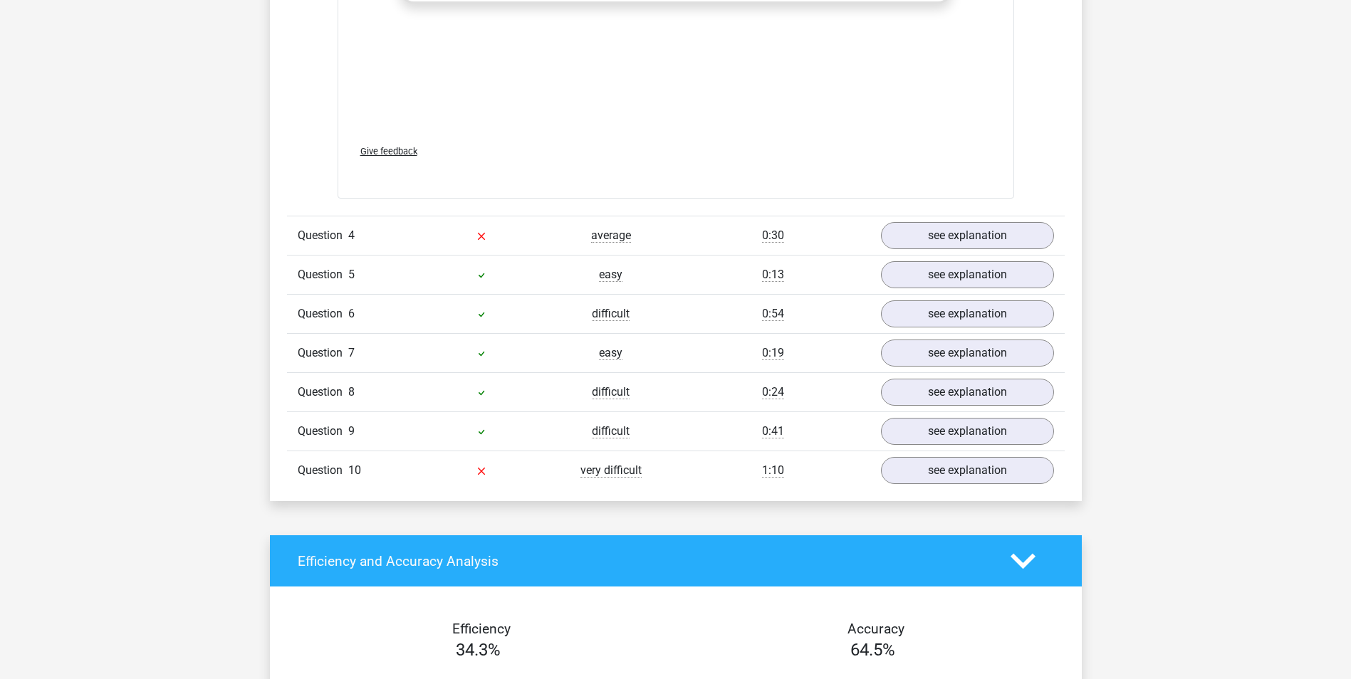
scroll to position [1875, 0]
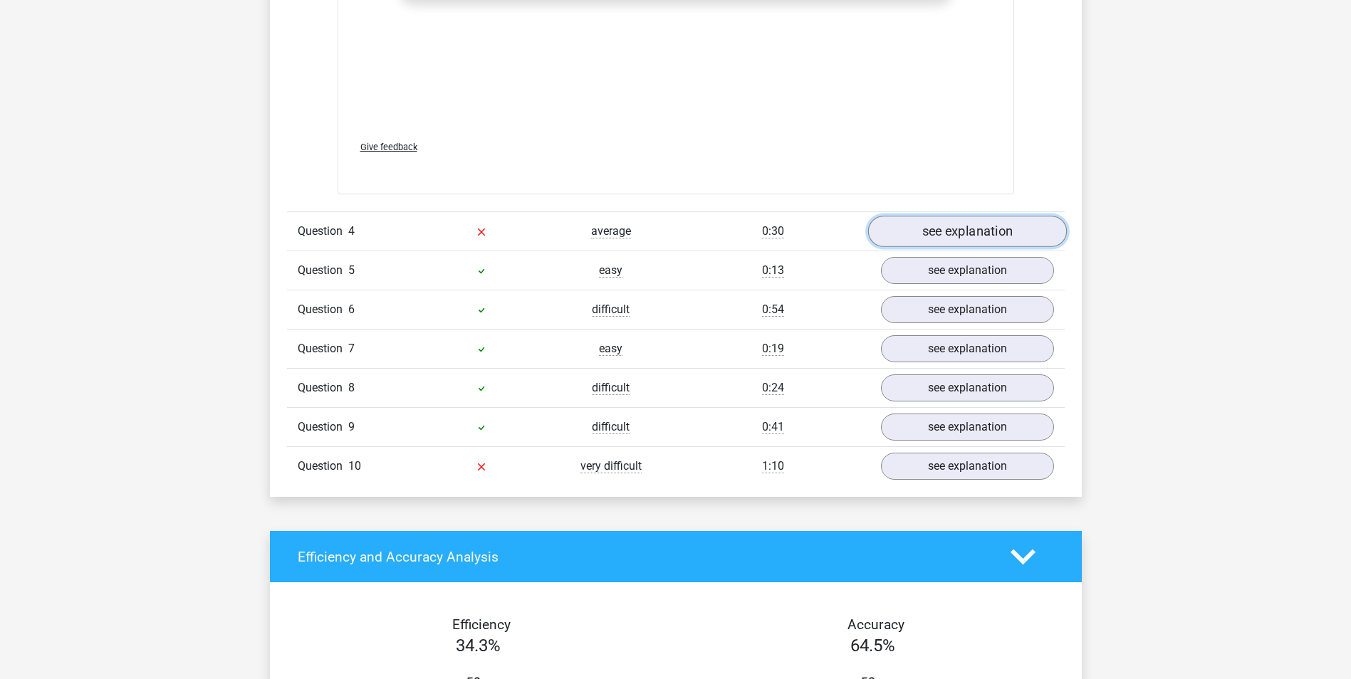
click at [959, 224] on link "see explanation" at bounding box center [967, 231] width 199 height 31
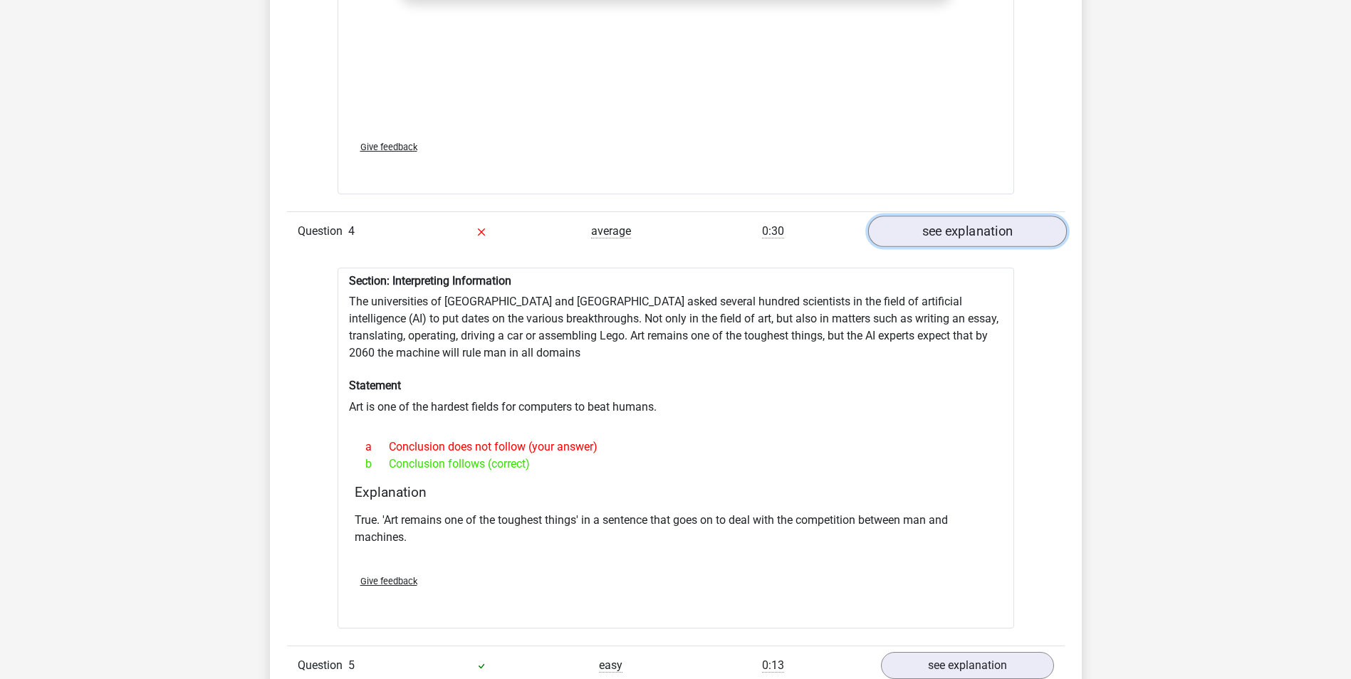
click at [939, 229] on link "see explanation" at bounding box center [967, 231] width 199 height 31
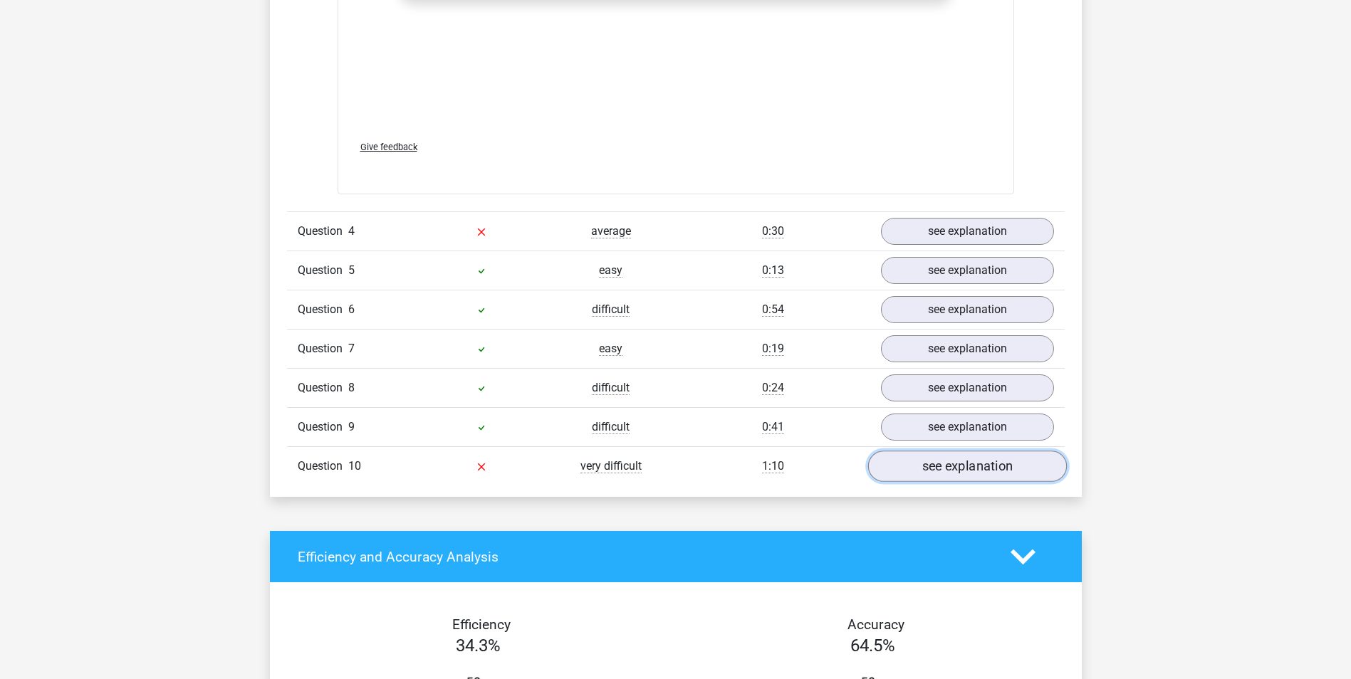
click at [944, 456] on link "see explanation" at bounding box center [967, 466] width 199 height 31
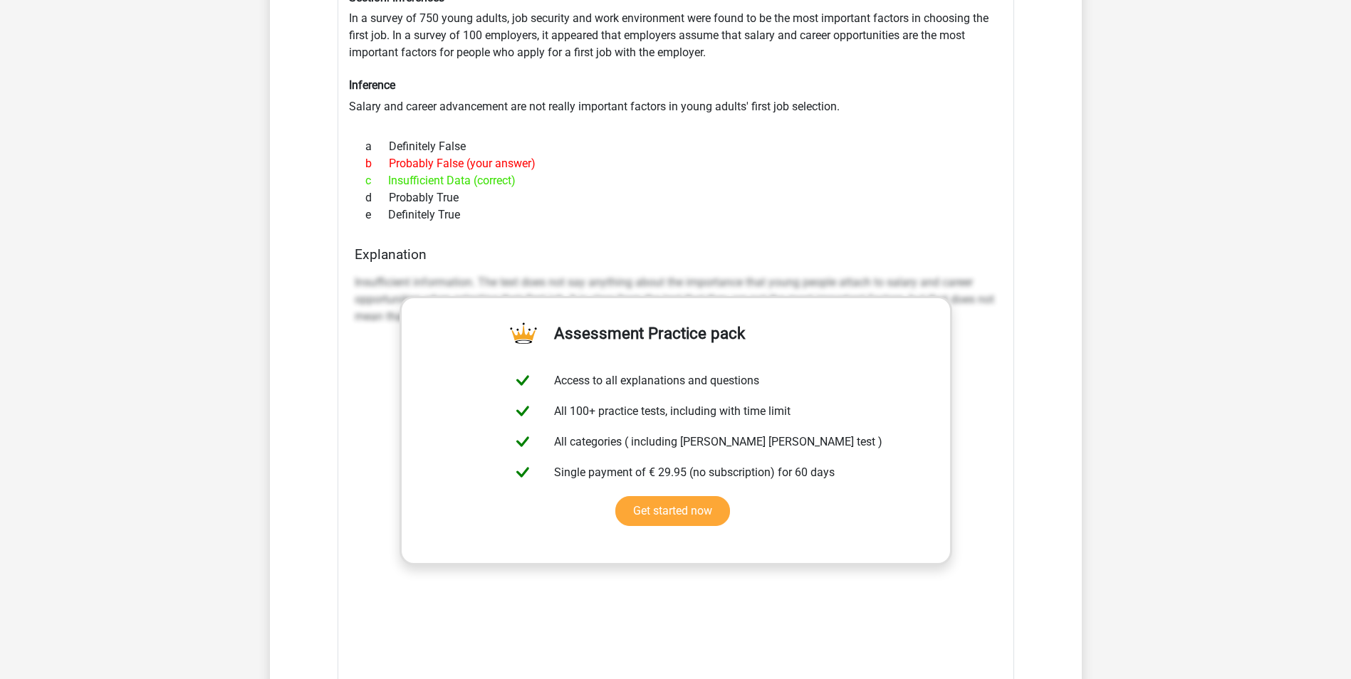
scroll to position [2422, 0]
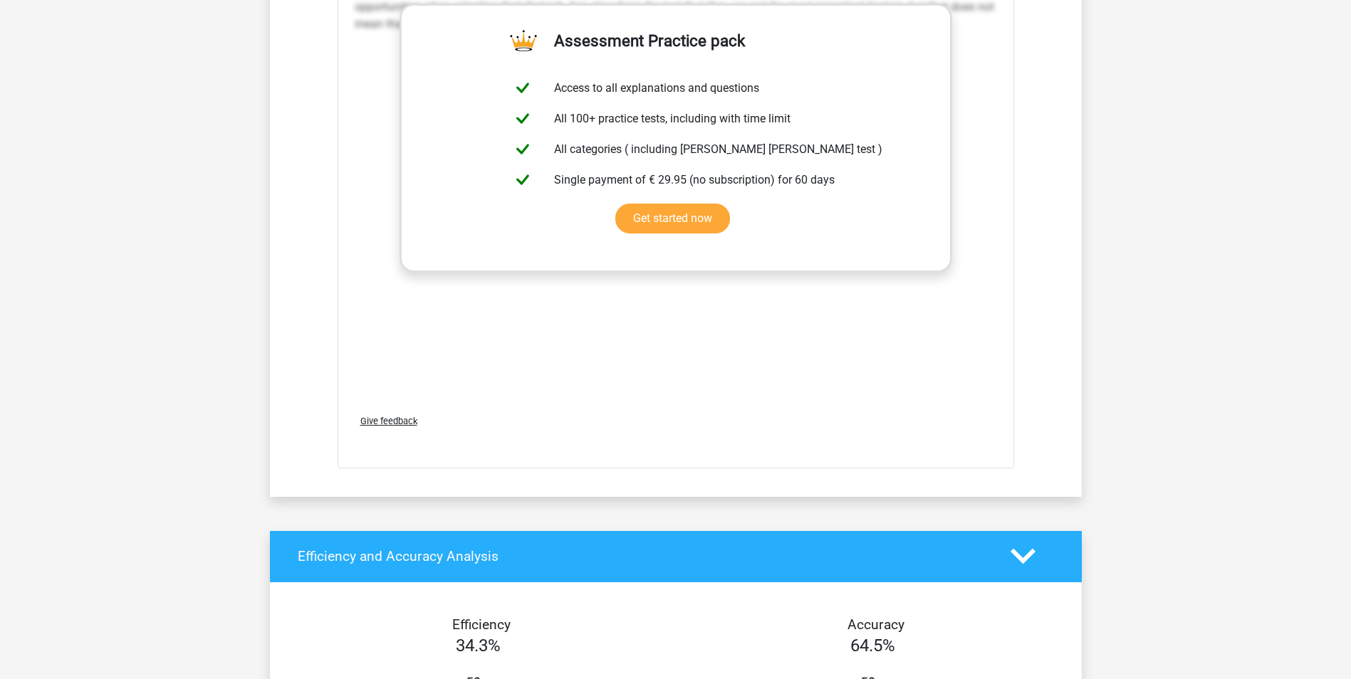
scroll to position [2754, 0]
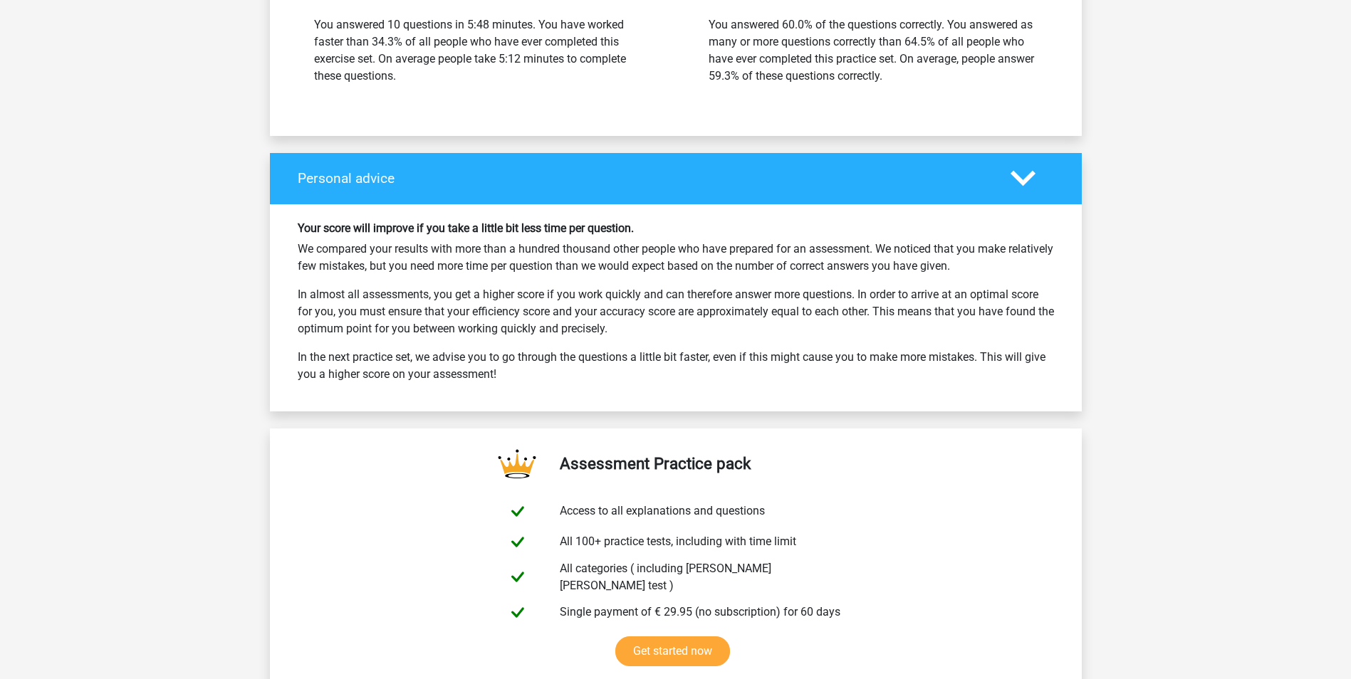
scroll to position [1754, 0]
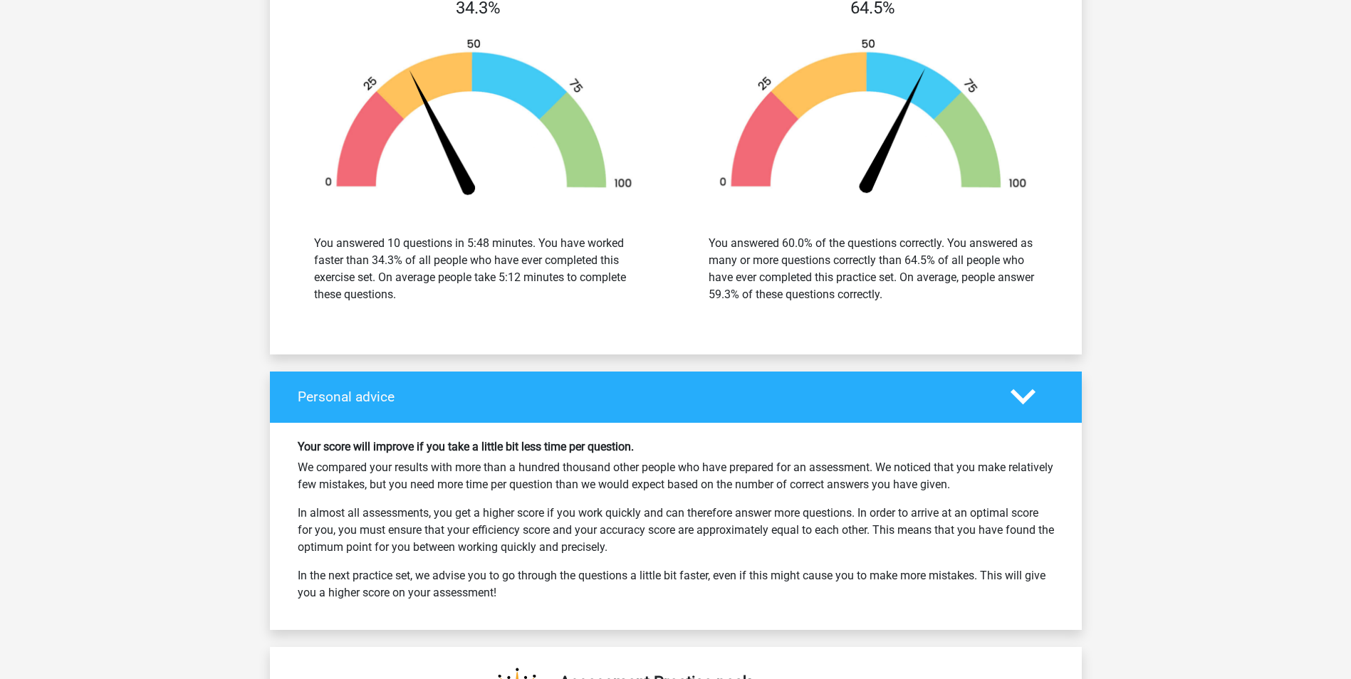
click at [1031, 395] on icon at bounding box center [1023, 397] width 25 height 25
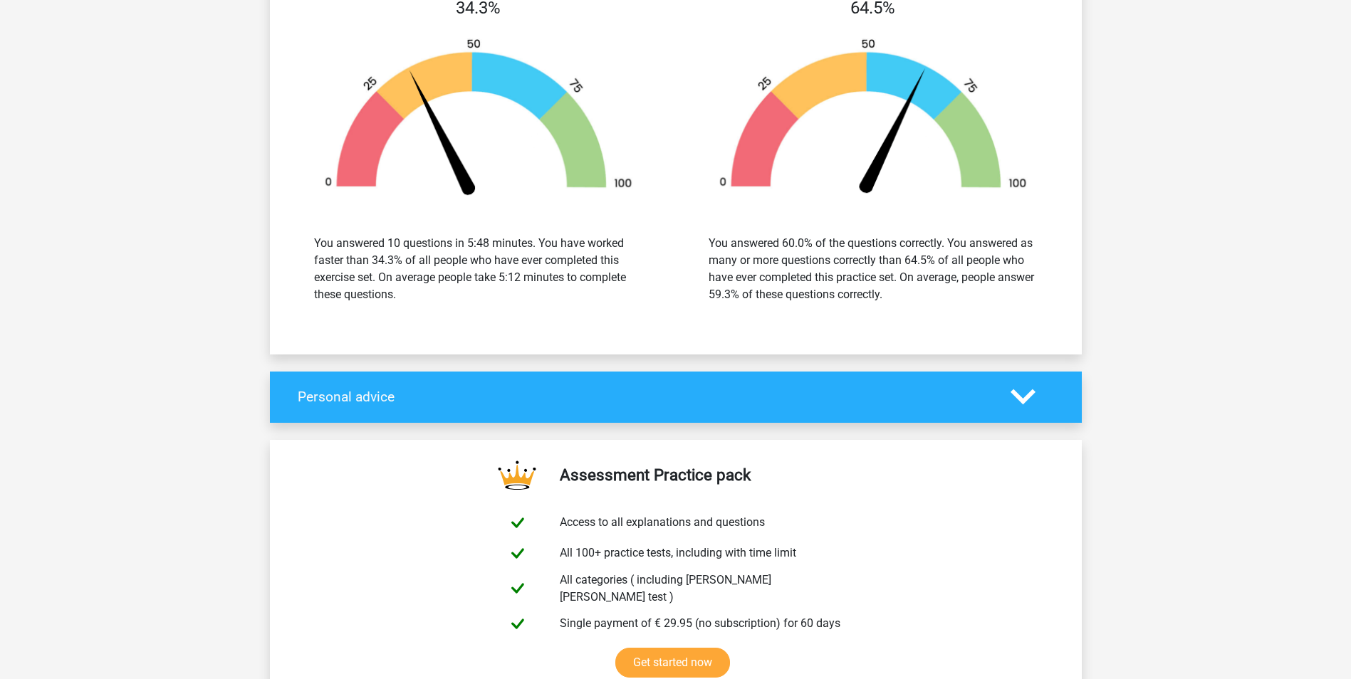
click at [1031, 395] on icon at bounding box center [1023, 397] width 25 height 25
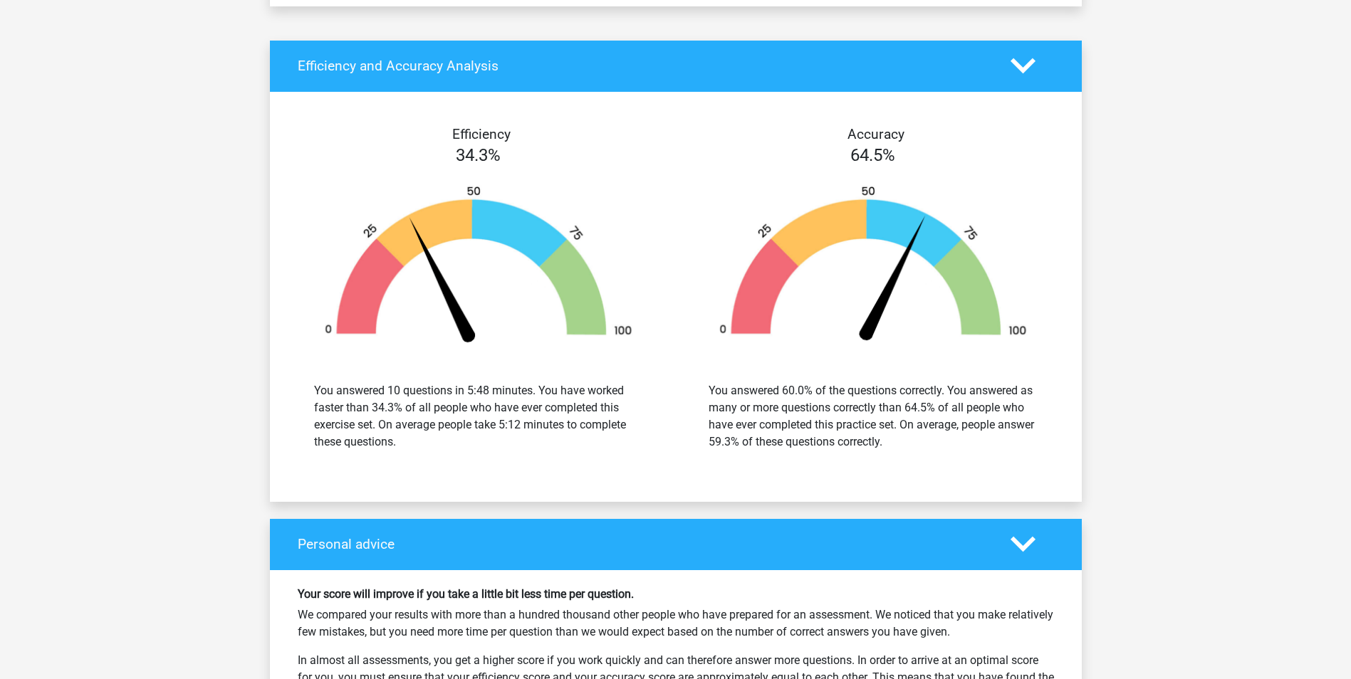
scroll to position [1612, 0]
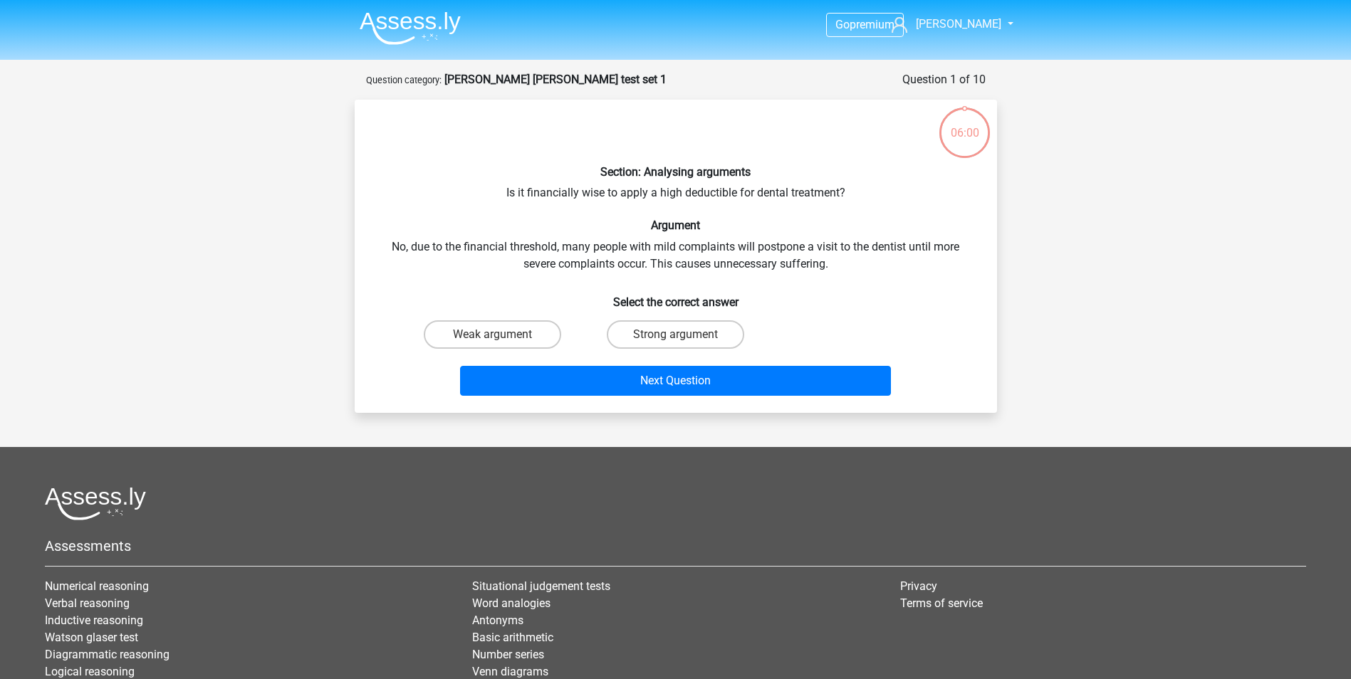
scroll to position [71, 0]
